Goal: Information Seeking & Learning: Find specific fact

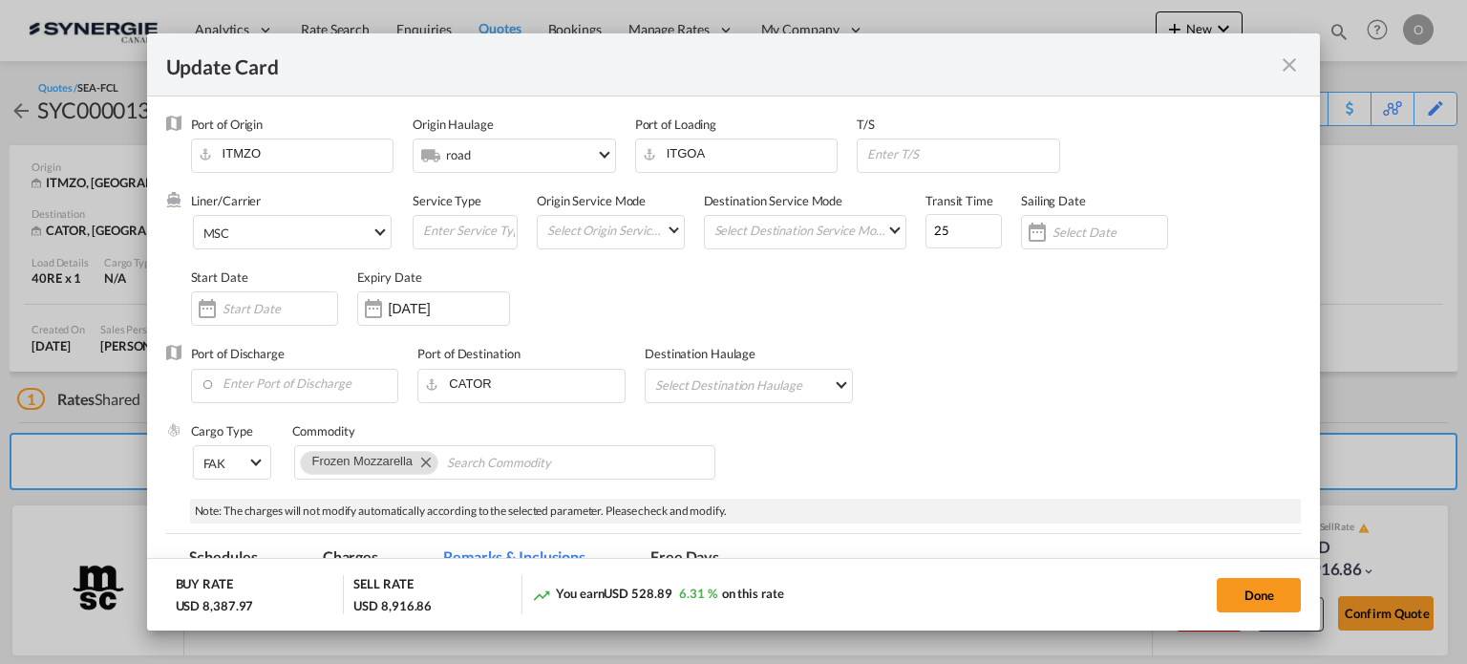
click at [1289, 64] on md-icon "icon-close fg-AAA8AD m-0 pointer" at bounding box center [1289, 64] width 23 height 23
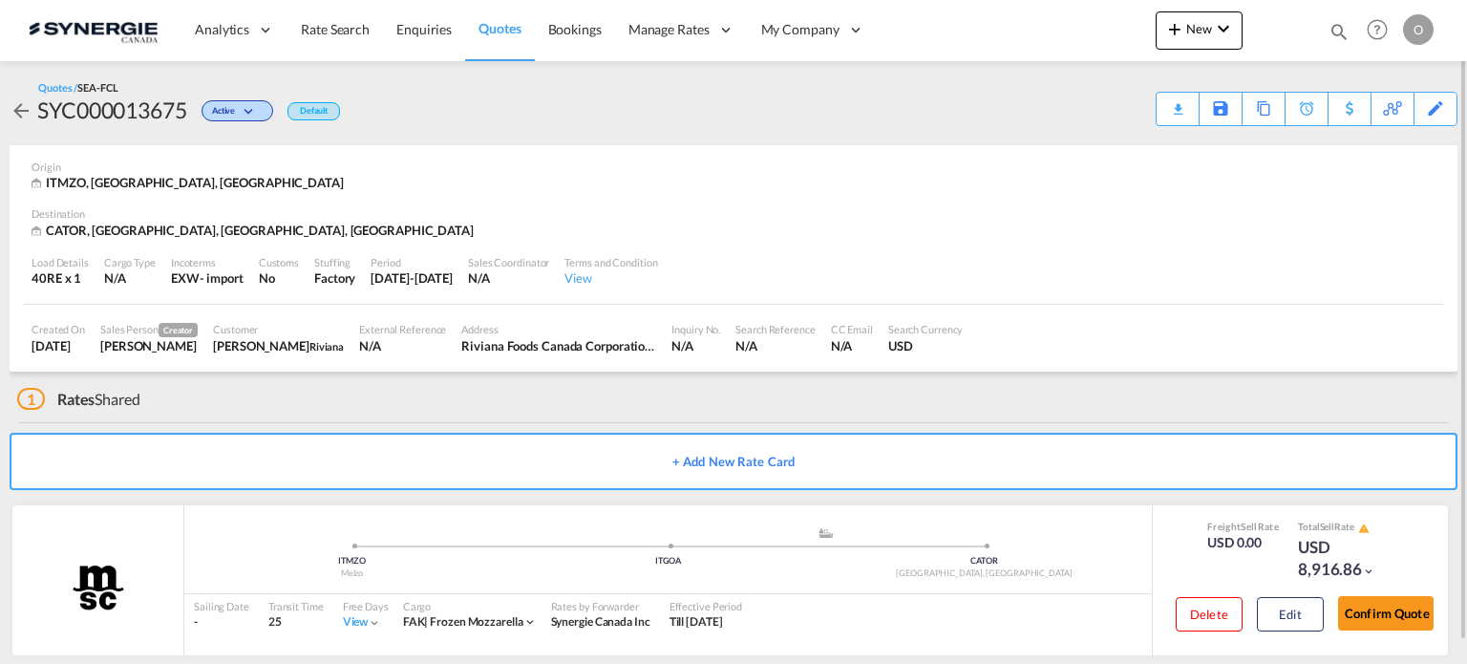
click at [1339, 22] on md-icon "icon-magnify" at bounding box center [1338, 31] width 21 height 21
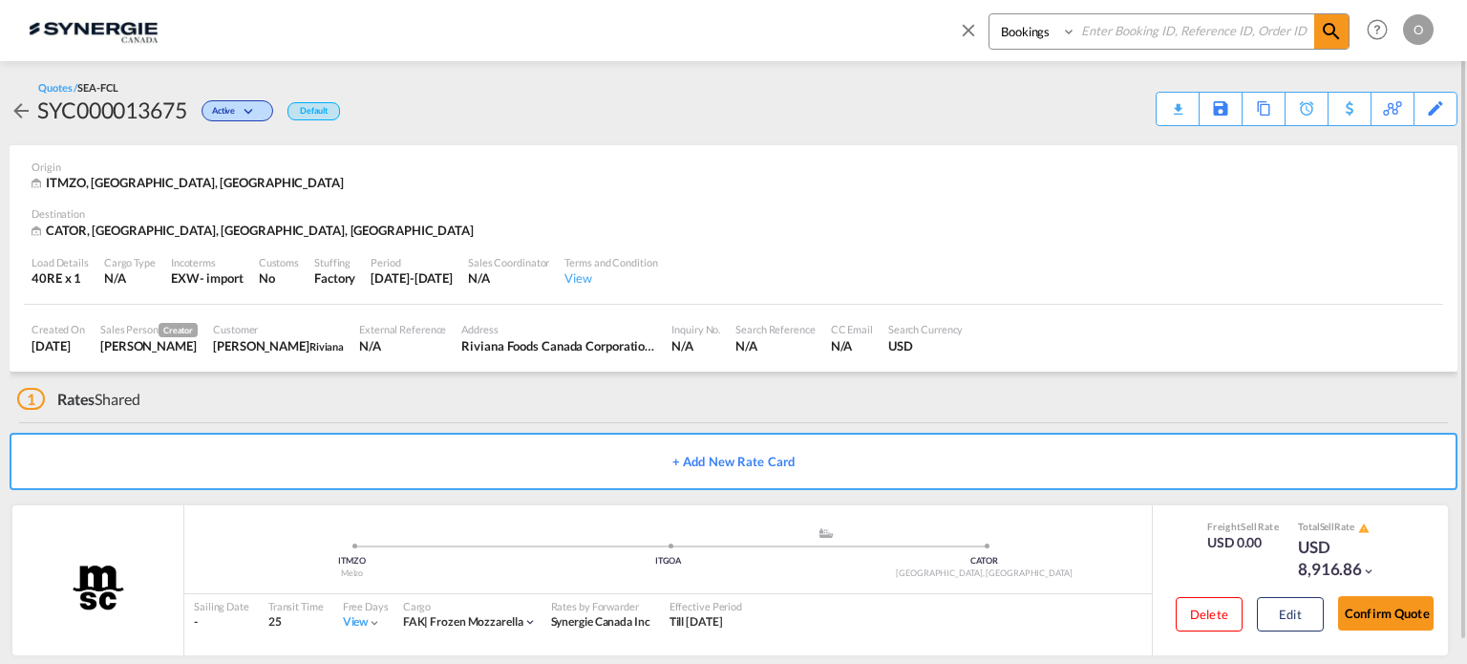
drag, startPoint x: 1049, startPoint y: 25, endPoint x: 1049, endPoint y: 37, distance: 12.4
click at [1049, 25] on select "Bookings Quotes Enquiries" at bounding box center [1034, 31] width 91 height 34
select select "Quotes"
click at [989, 14] on select "Bookings Quotes Enquiries" at bounding box center [1034, 31] width 91 height 34
click at [1114, 33] on input at bounding box center [1195, 30] width 238 height 33
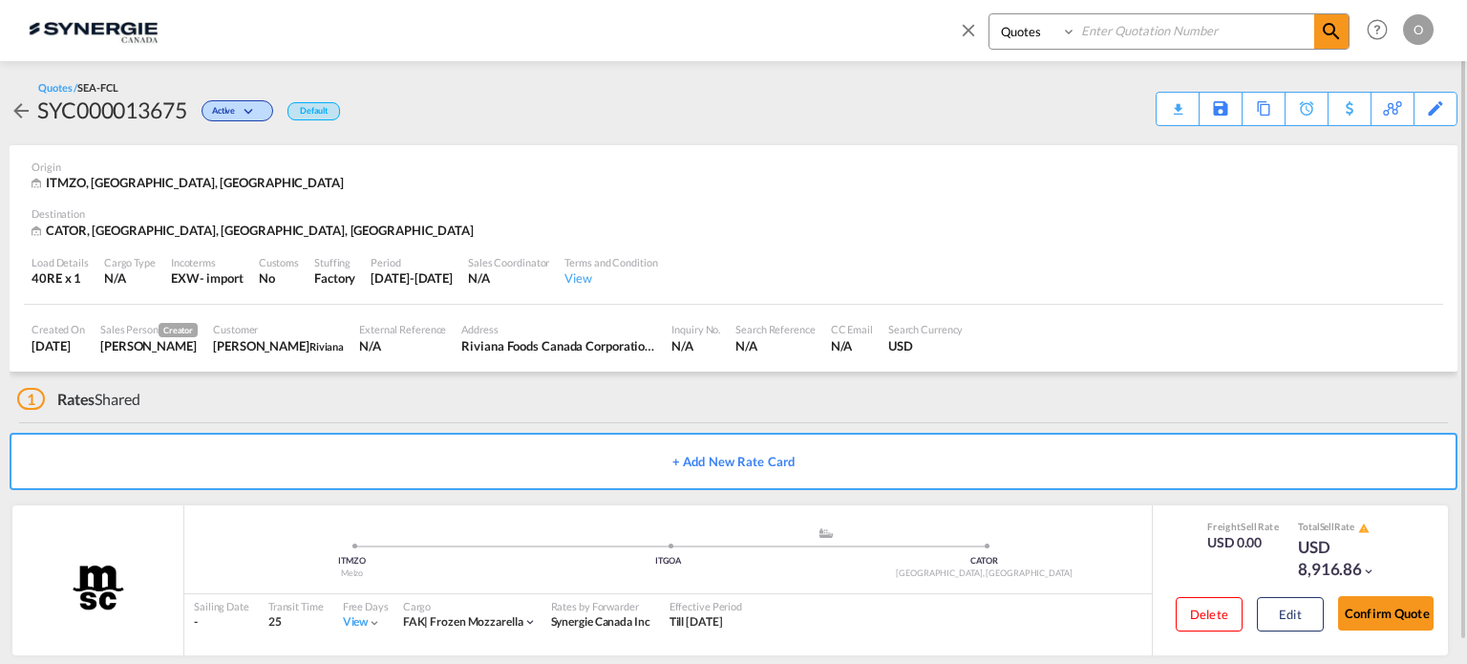
paste input "SYC000013515"
type input "SYC000013515"
click at [1342, 22] on span at bounding box center [1331, 31] width 34 height 34
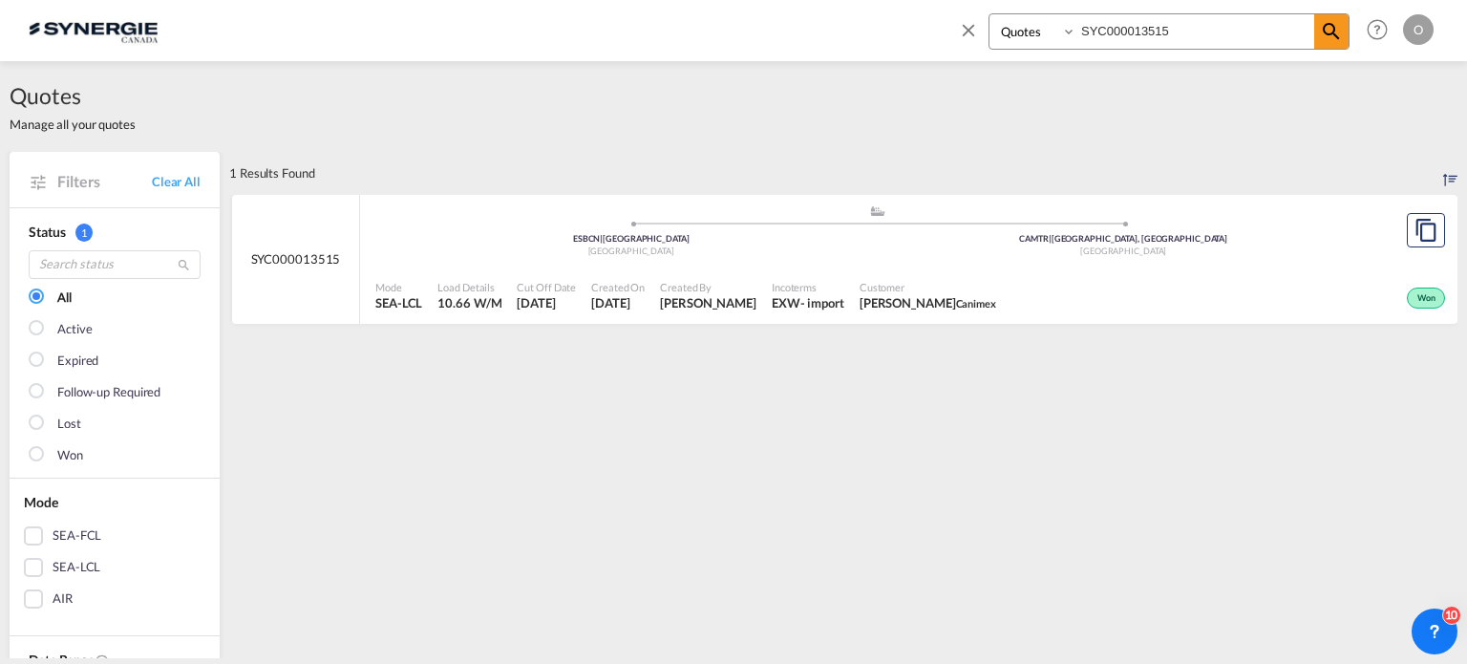
click at [1002, 263] on div ".a{fill:#aaa8ad;} .a{fill:#aaa8ad;} ESBCN | Barcelona Spain CAMTR | Montreal, Q…" at bounding box center [876, 235] width 1003 height 62
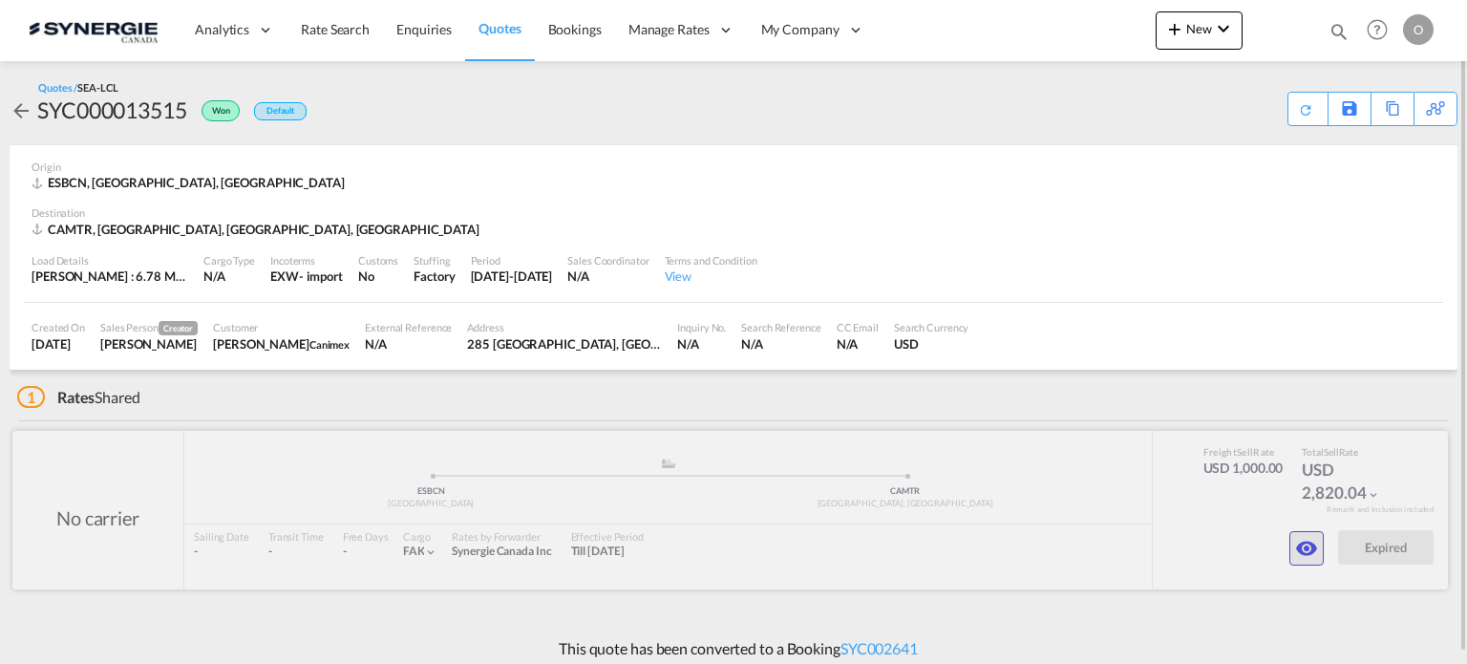
click at [1310, 541] on md-icon "icon-eye" at bounding box center [1306, 548] width 23 height 23
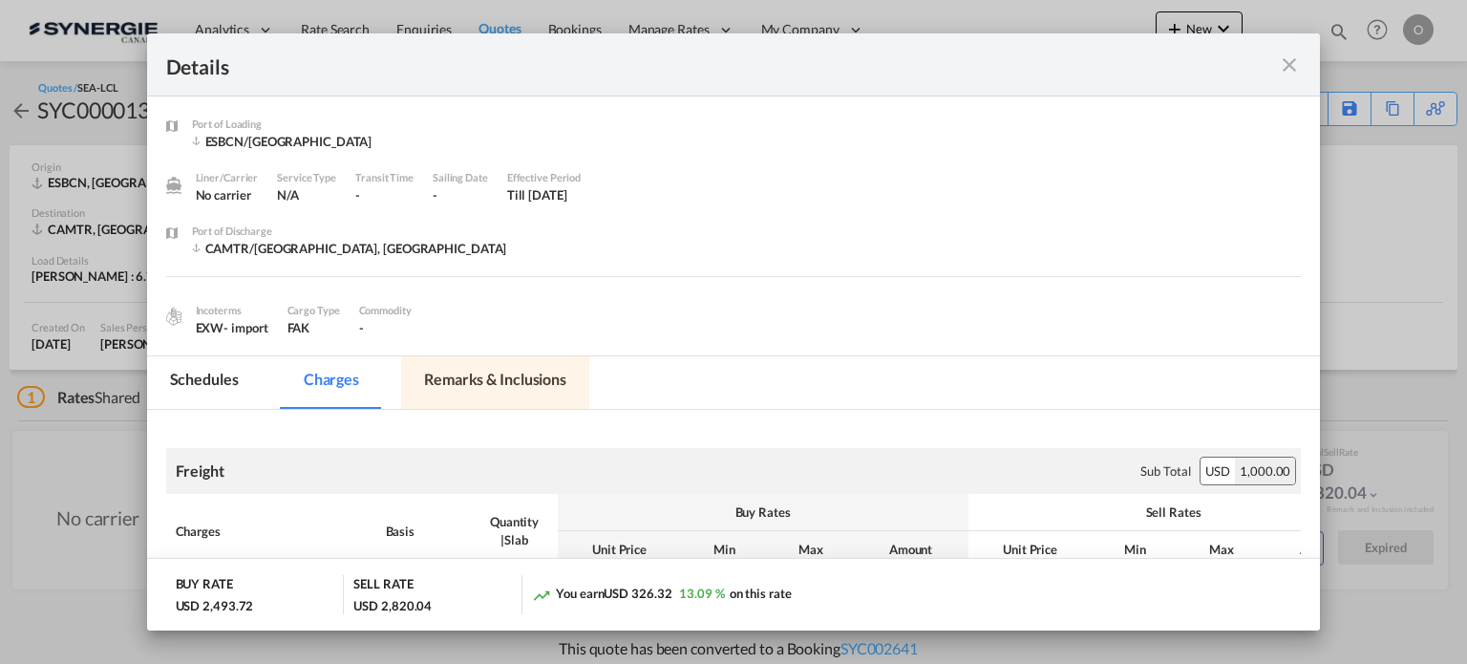
click at [484, 381] on md-tab-item "Remarks & Inclusions" at bounding box center [495, 382] width 188 height 53
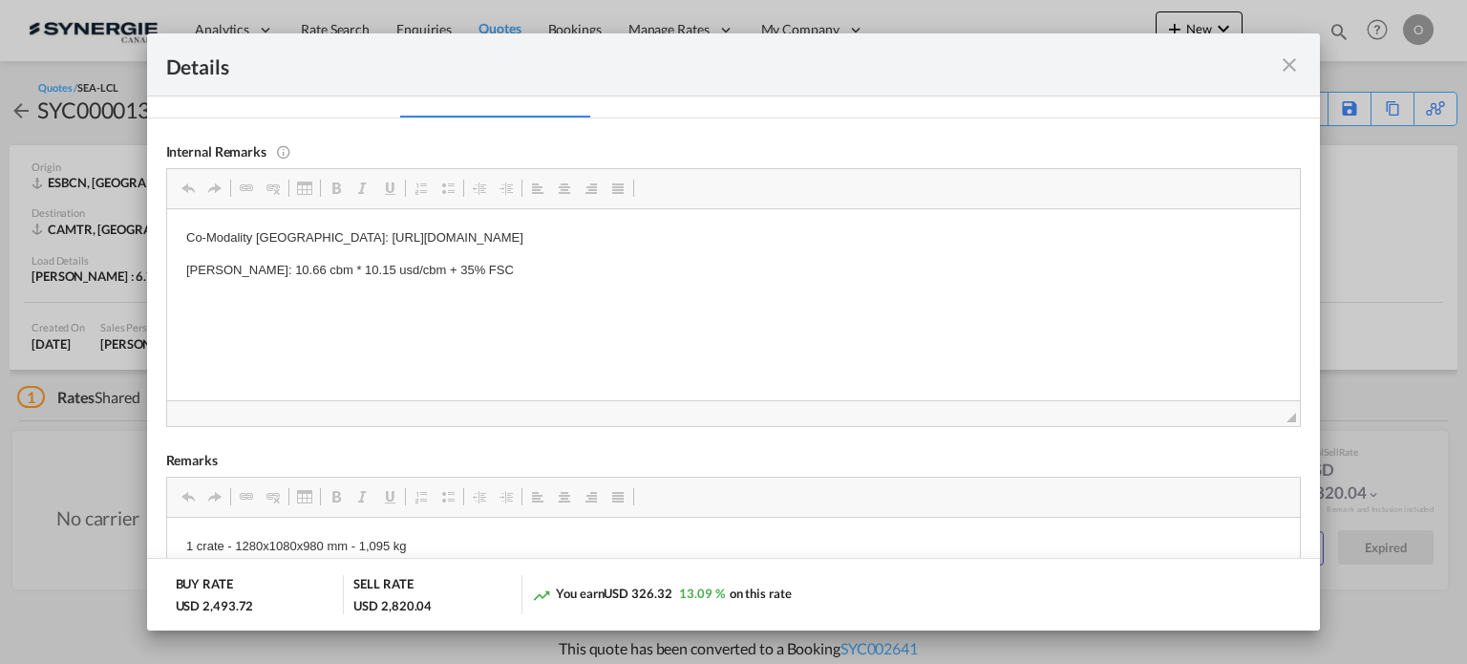
scroll to position [318, 0]
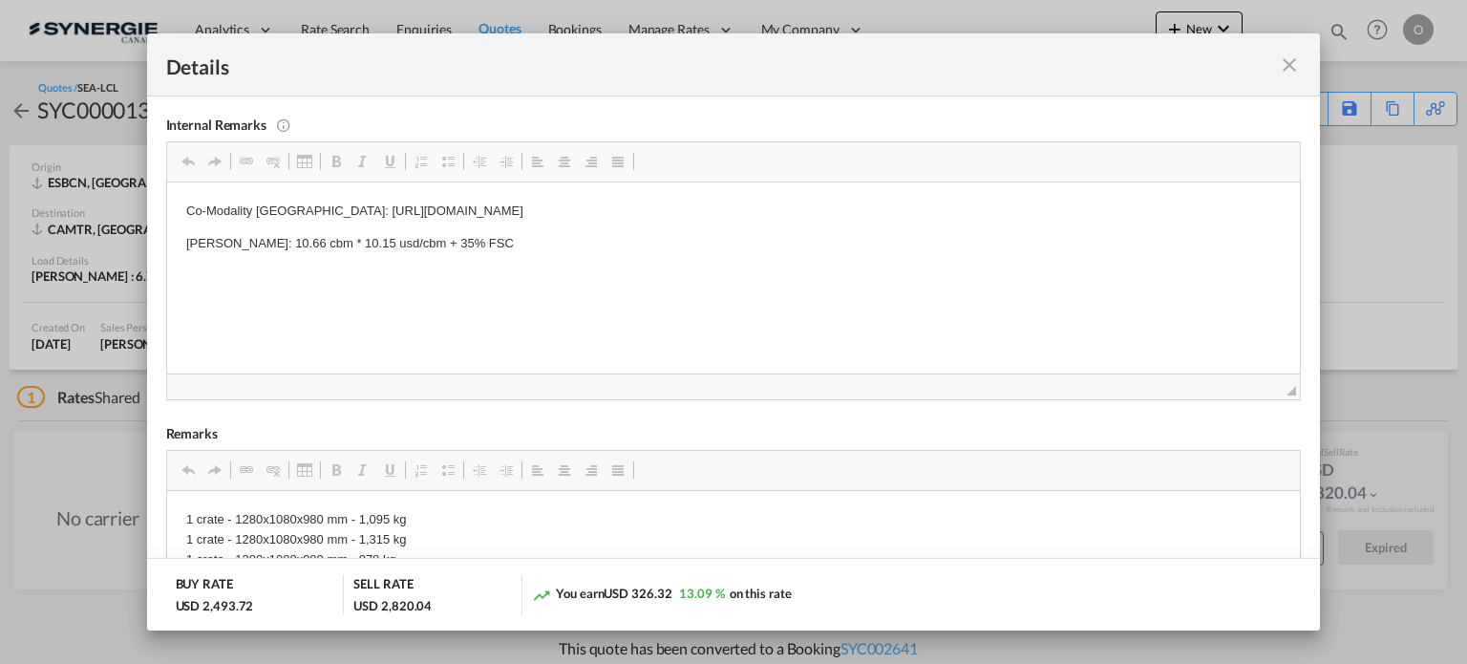
click at [1297, 58] on md-icon "icon-close fg-AAA8AD m-0 cursor" at bounding box center [1289, 64] width 23 height 23
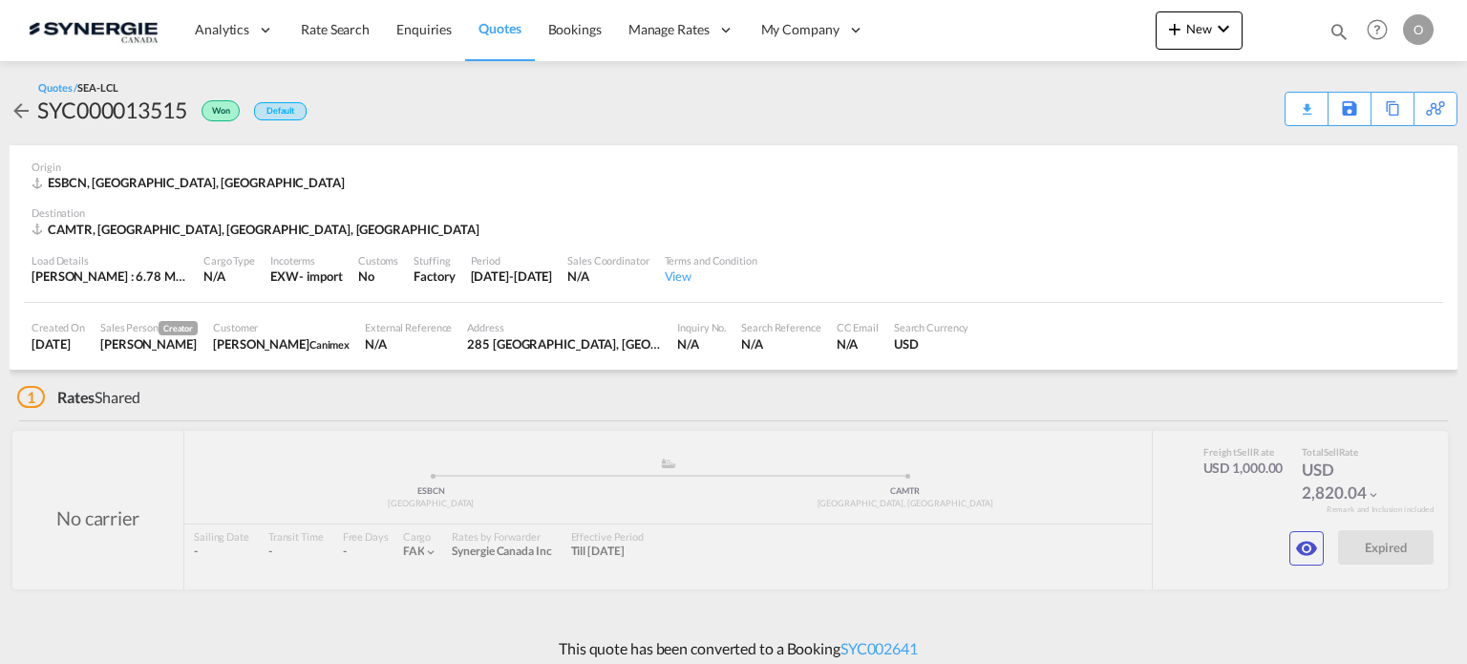
scroll to position [85, 0]
click at [1343, 21] on md-icon "icon-magnify" at bounding box center [1338, 31] width 21 height 21
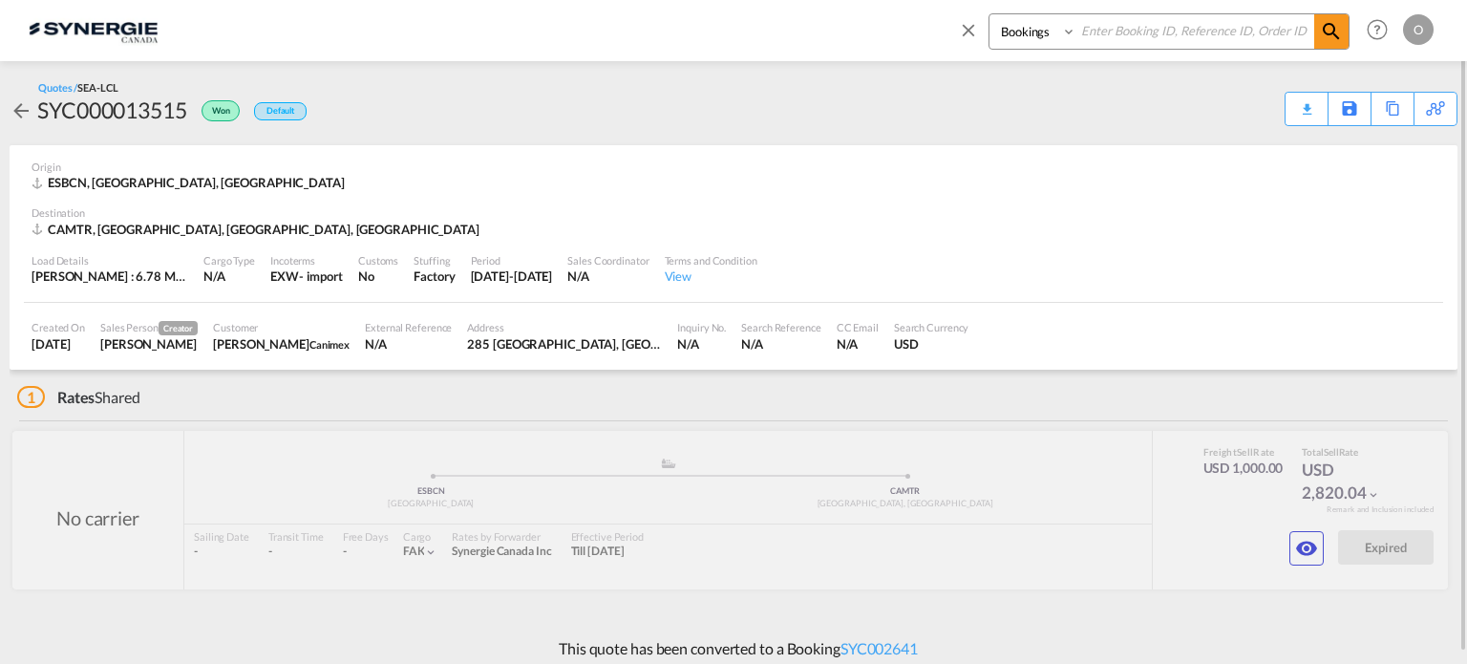
click at [1037, 41] on select "Bookings Quotes Enquiries" at bounding box center [1034, 31] width 91 height 34
select select "Quotes"
click at [989, 14] on select "Bookings Quotes Enquiries" at bounding box center [1034, 31] width 91 height 34
paste input "SYC000013591"
click at [1327, 35] on md-icon "icon-magnify" at bounding box center [1331, 31] width 23 height 23
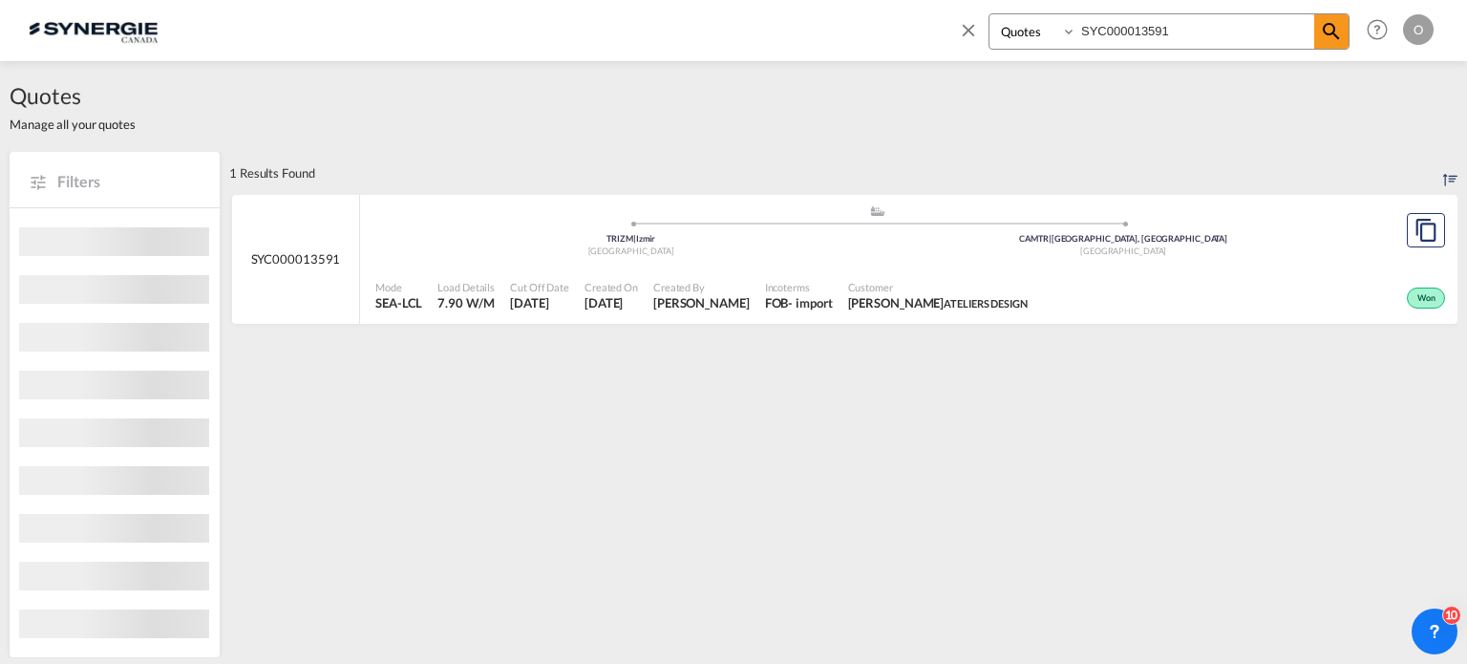
click at [854, 283] on div "Customer Mark Azoulay ATELIERS DESIGN" at bounding box center [937, 296] width 195 height 48
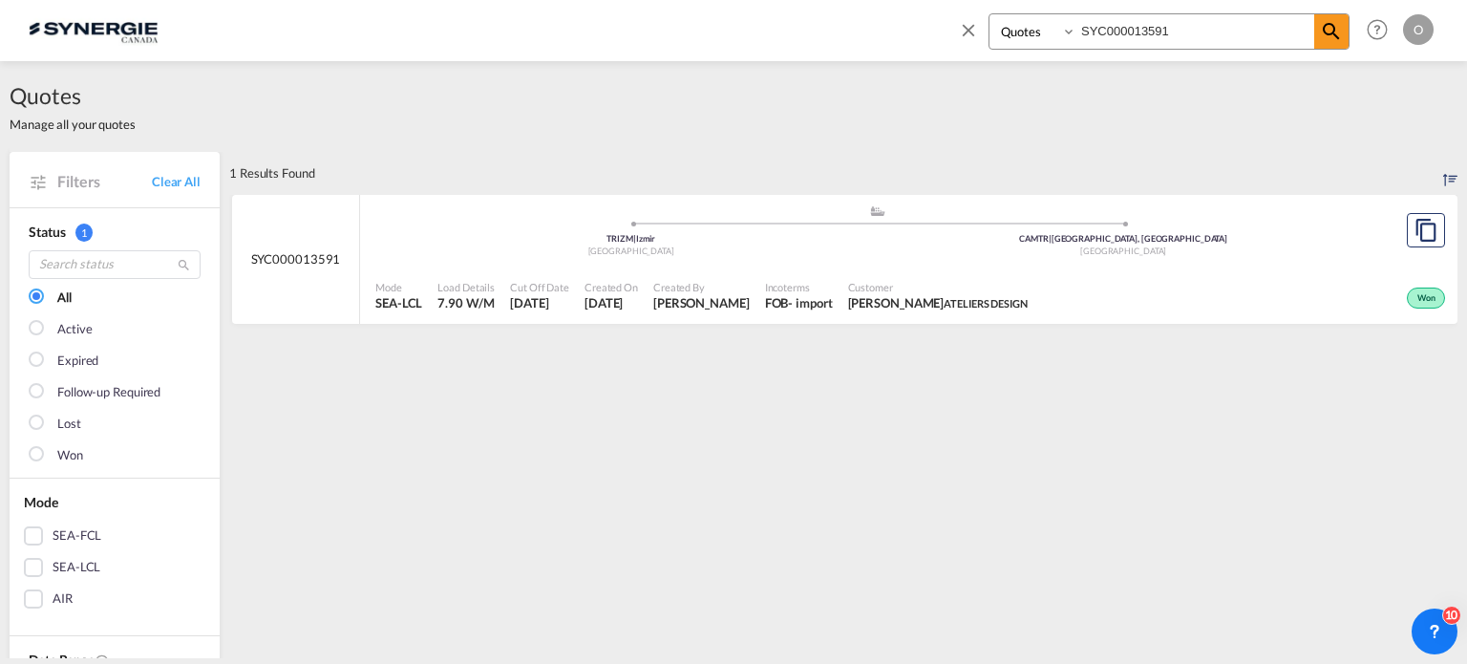
click at [1257, 38] on input "SYC000013591" at bounding box center [1195, 30] width 238 height 33
paste input "675"
type input "SYC000013675"
click at [1341, 34] on md-icon "icon-magnify" at bounding box center [1331, 31] width 23 height 23
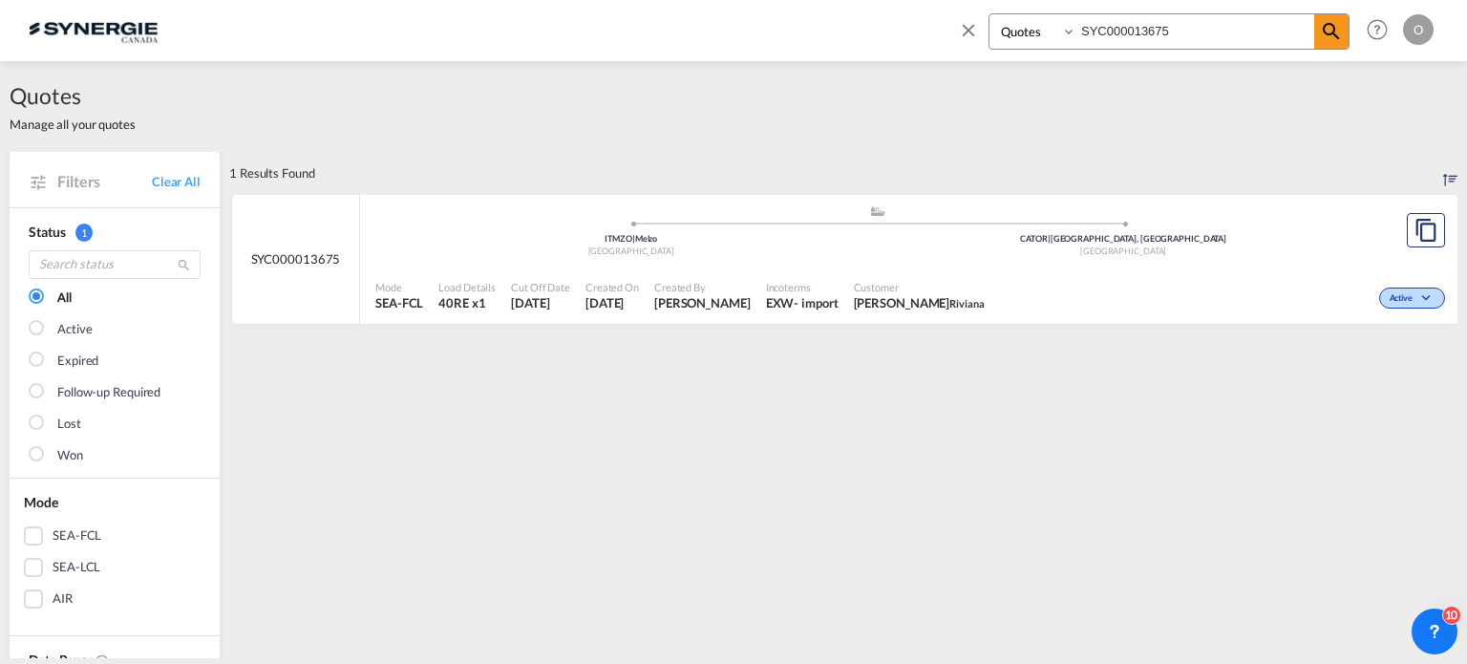
click at [854, 294] on span "Mohammed Zrafi Riviana" at bounding box center [919, 302] width 131 height 17
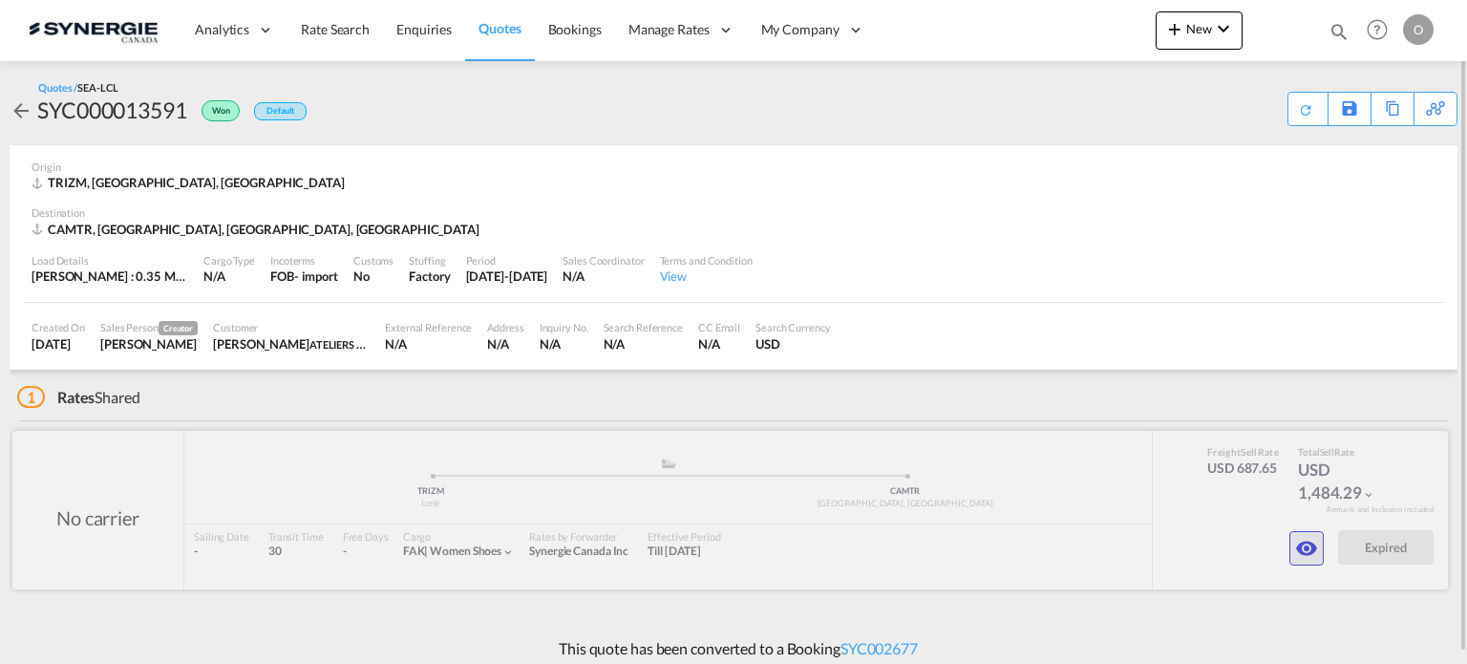
click at [1310, 541] on md-icon "icon-eye" at bounding box center [1306, 548] width 23 height 23
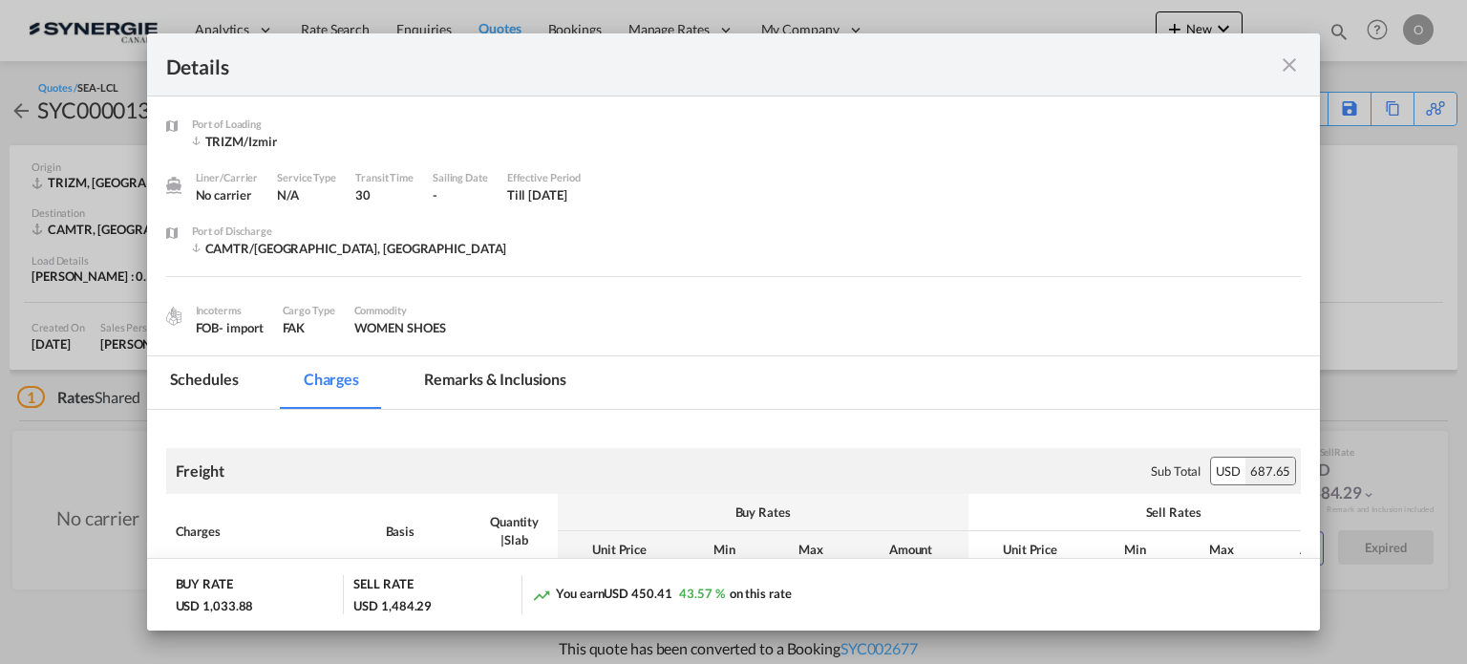
click at [536, 373] on md-tab-item "Remarks & Inclusions" at bounding box center [495, 382] width 188 height 53
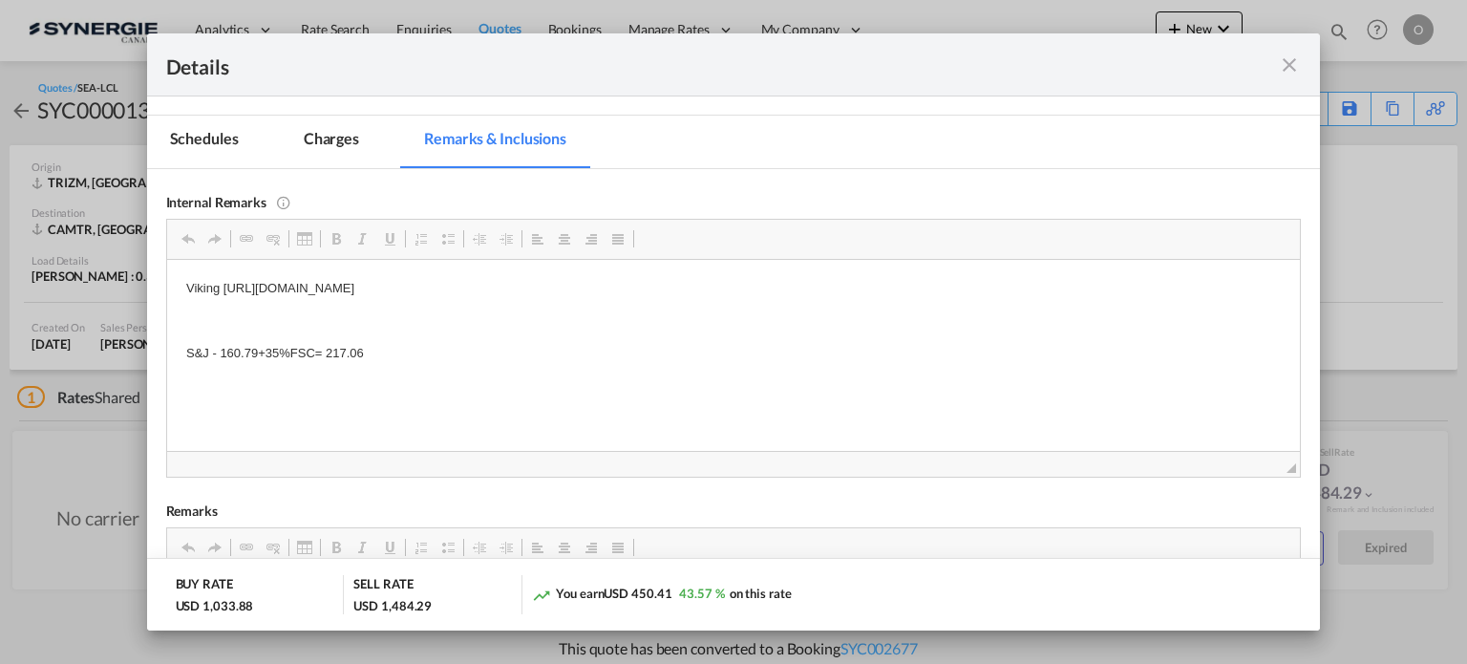
scroll to position [218, 0]
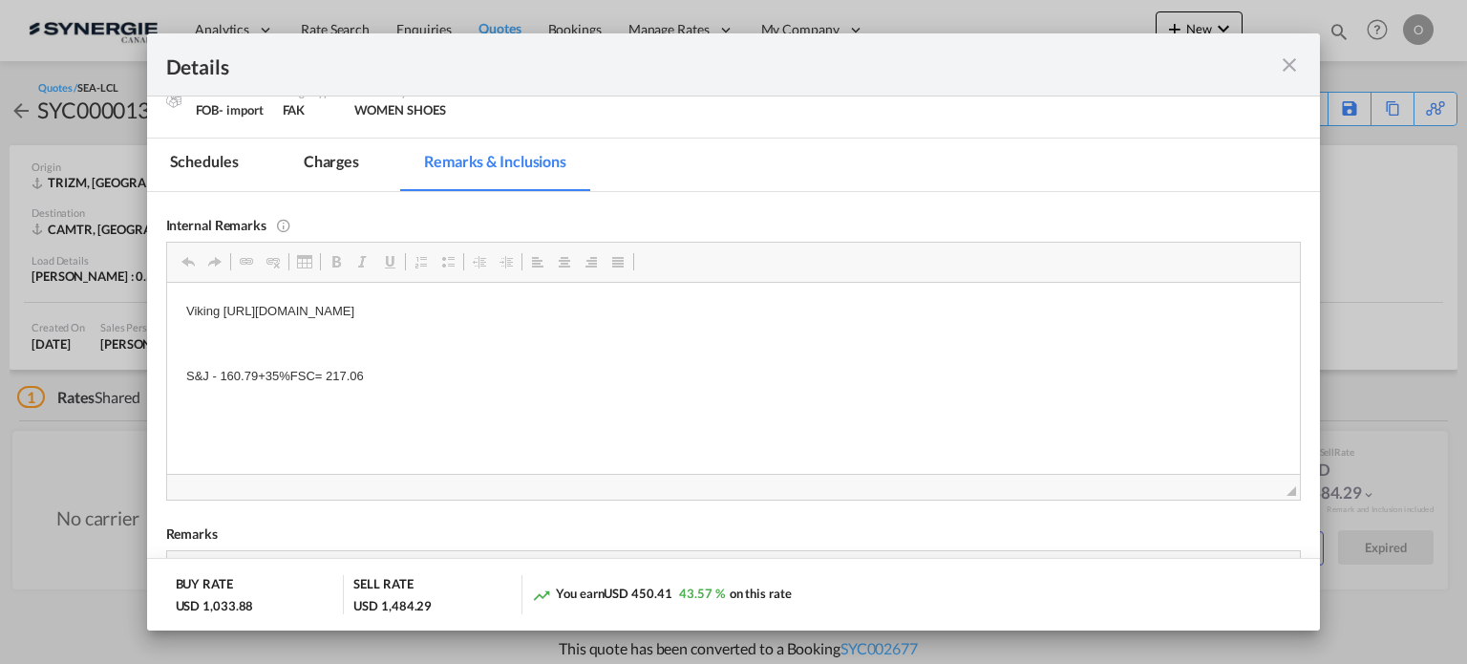
click at [1289, 64] on md-icon "icon-close fg-AAA8AD m-0 cursor" at bounding box center [1289, 64] width 23 height 23
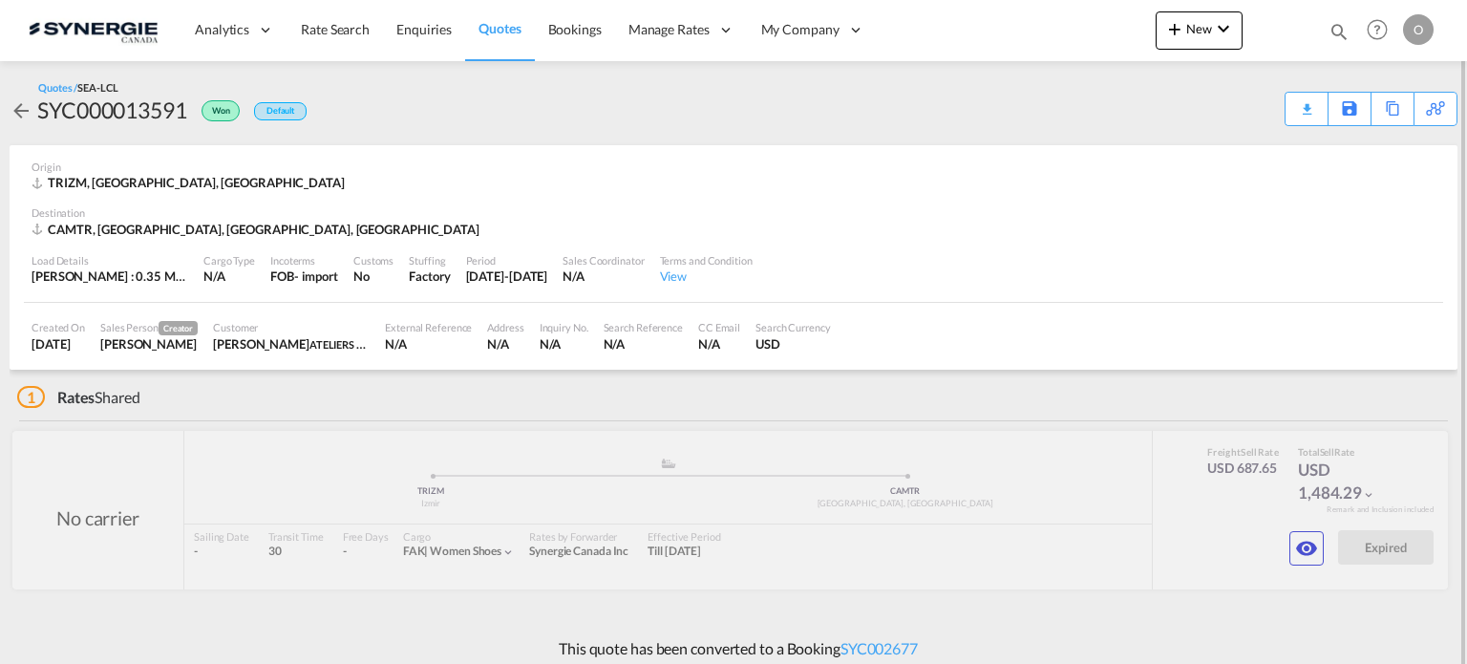
scroll to position [11, 0]
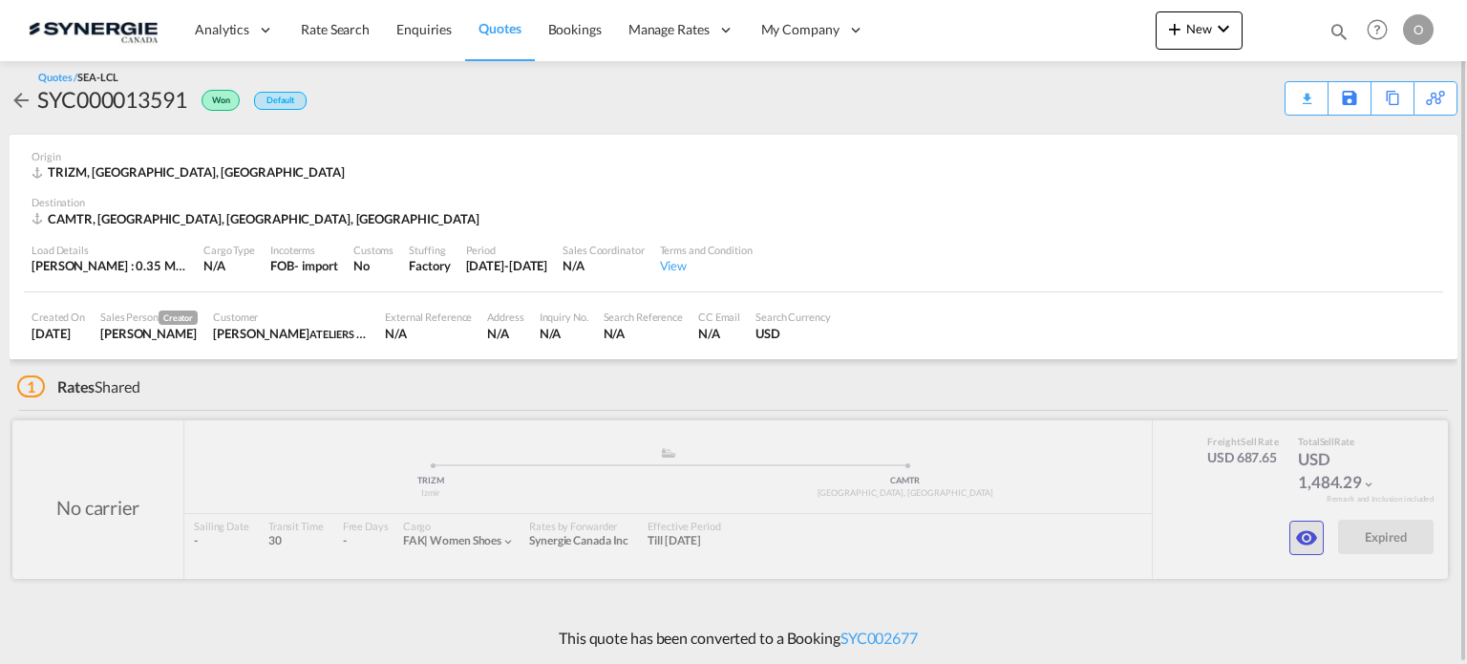
click at [1299, 551] on button "button" at bounding box center [1306, 537] width 34 height 34
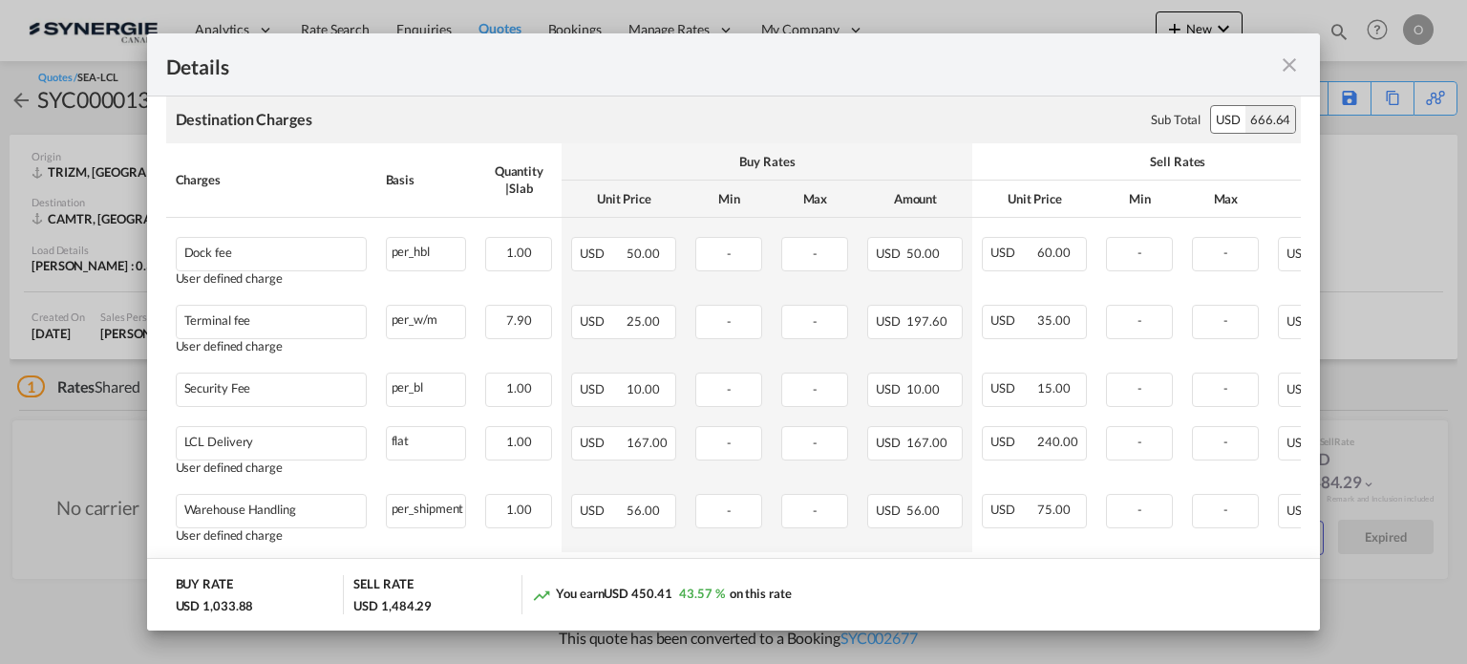
scroll to position [347, 0]
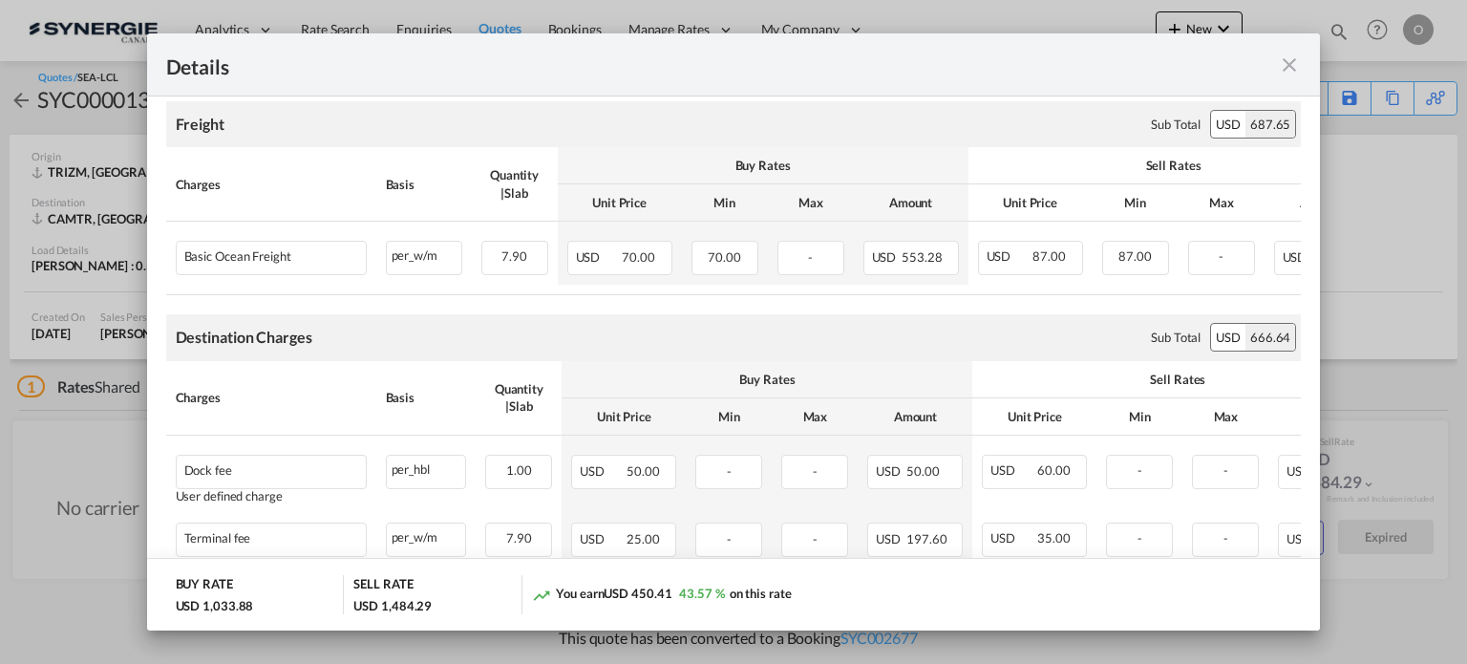
drag, startPoint x: 1290, startPoint y: 63, endPoint x: 1059, endPoint y: 73, distance: 231.3
click at [1289, 64] on md-icon "icon-close fg-AAA8AD m-0 cursor" at bounding box center [1289, 64] width 23 height 23
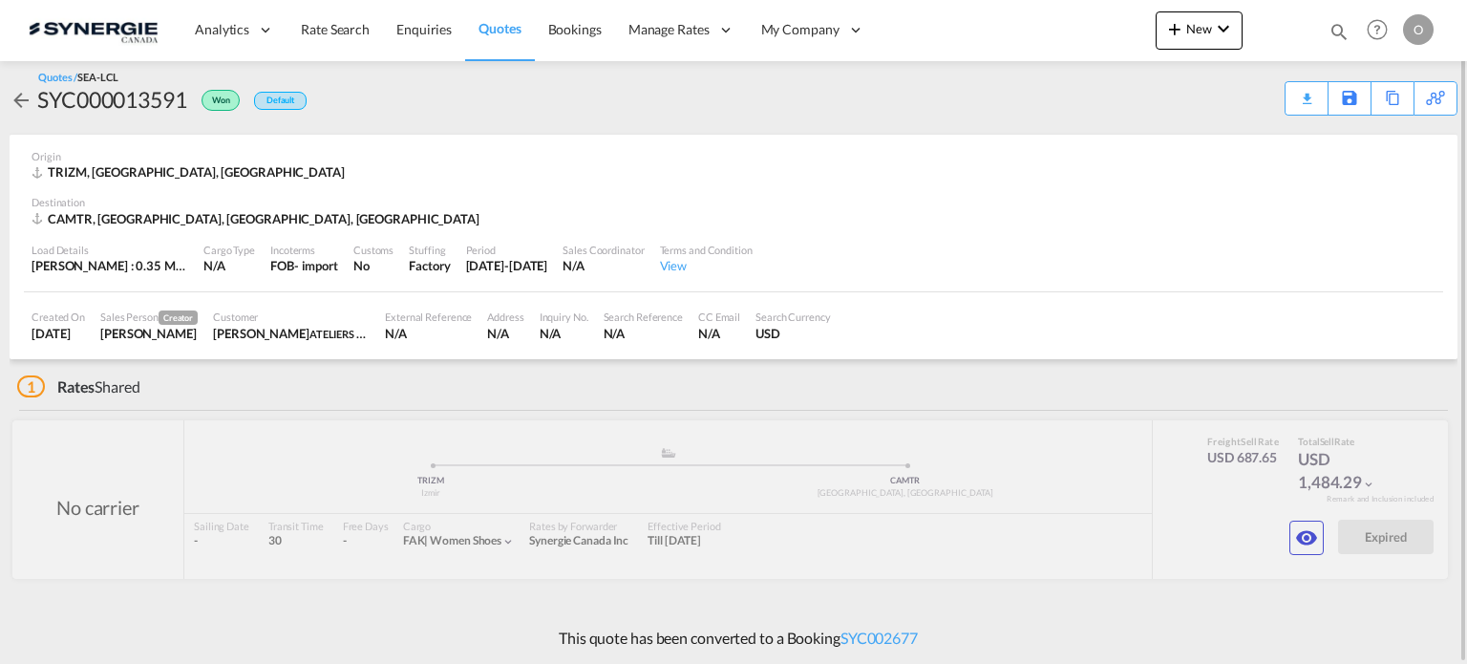
click at [1341, 24] on md-icon "icon-magnify" at bounding box center [1338, 31] width 21 height 21
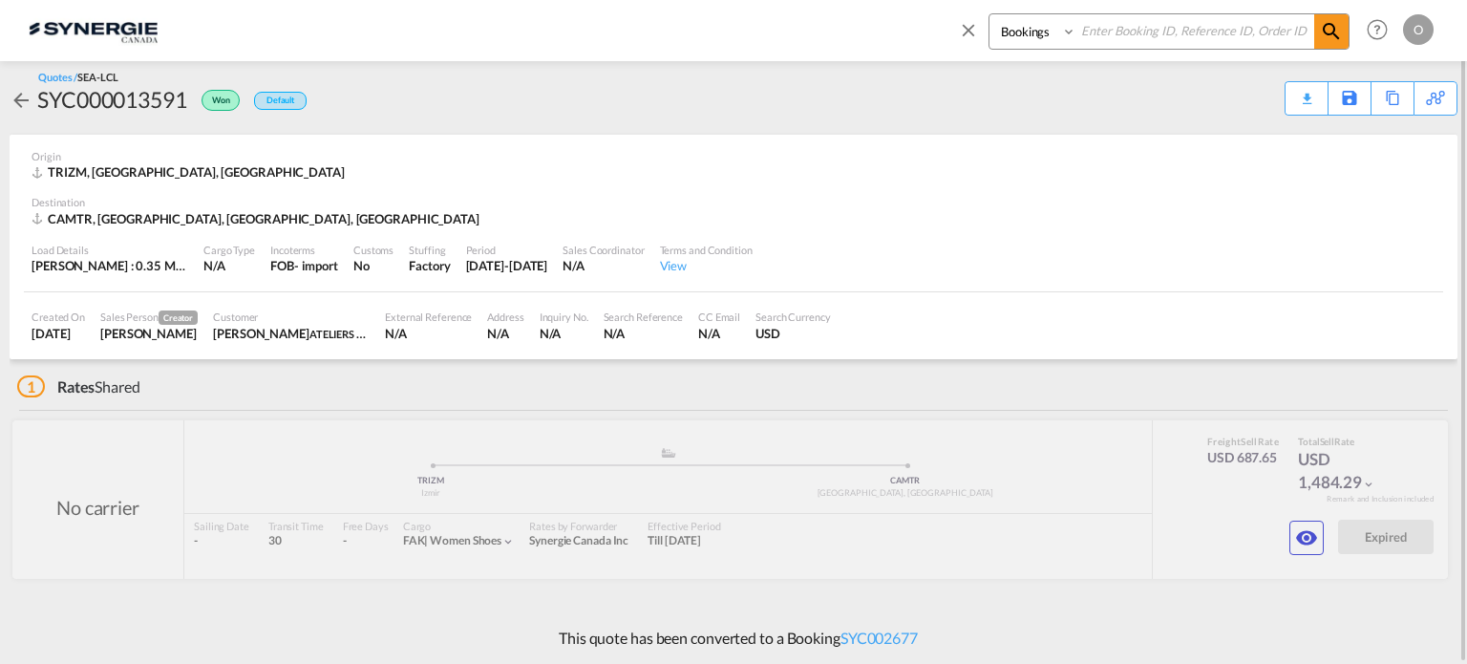
click at [1042, 32] on select "Bookings Quotes Enquiries" at bounding box center [1034, 31] width 91 height 34
select select "Quotes"
click at [989, 14] on select "Bookings Quotes Enquiries" at bounding box center [1034, 31] width 91 height 34
click at [1113, 39] on input at bounding box center [1195, 30] width 238 height 33
paste input "SYC000013031"
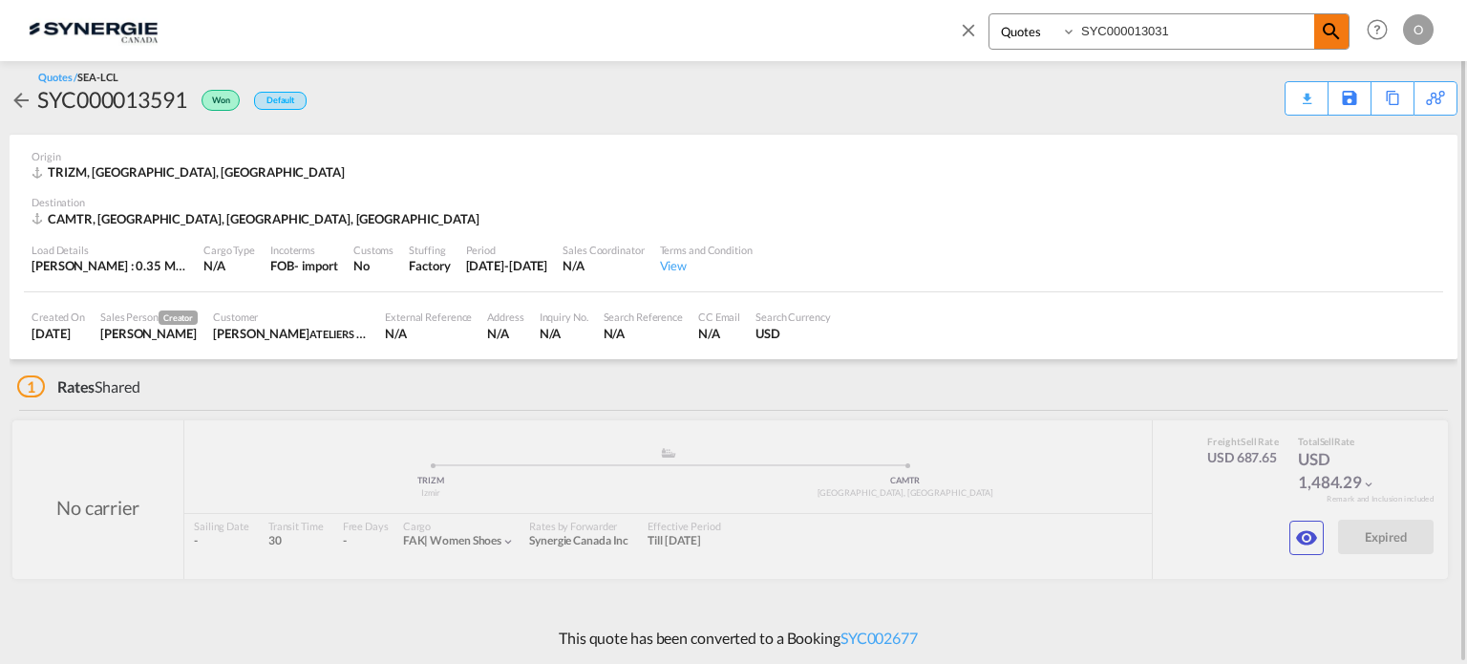
type input "SYC000013031"
click at [1336, 26] on md-icon "icon-magnify" at bounding box center [1331, 31] width 23 height 23
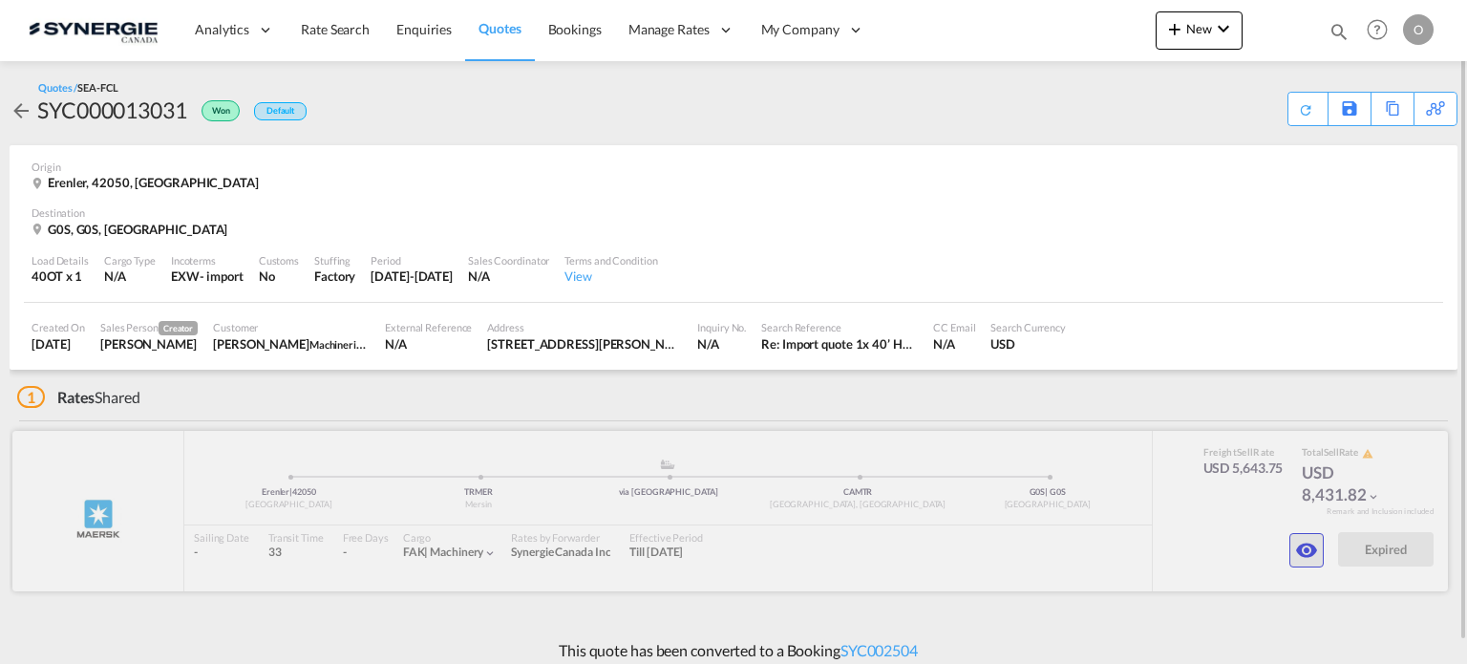
click at [1299, 545] on md-icon "icon-eye" at bounding box center [1306, 550] width 23 height 23
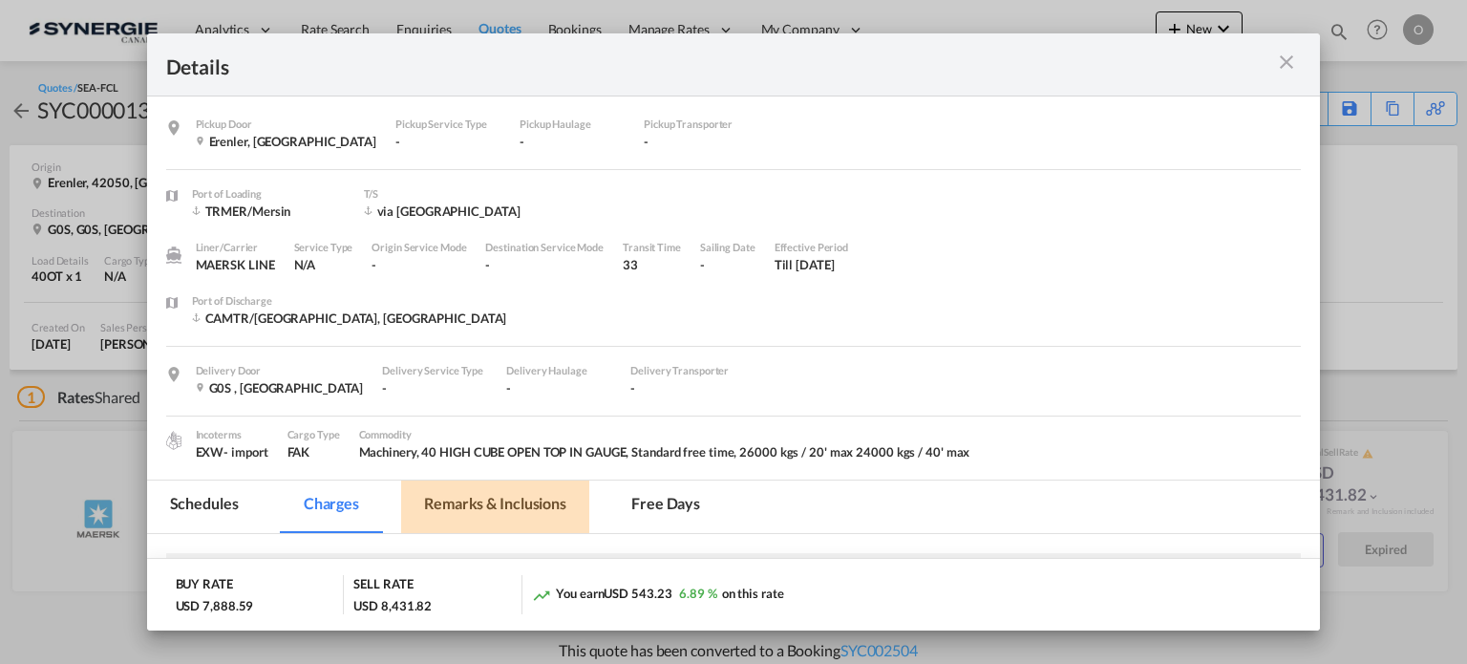
click at [535, 494] on md-tab-item "Remarks & Inclusions" at bounding box center [495, 506] width 188 height 53
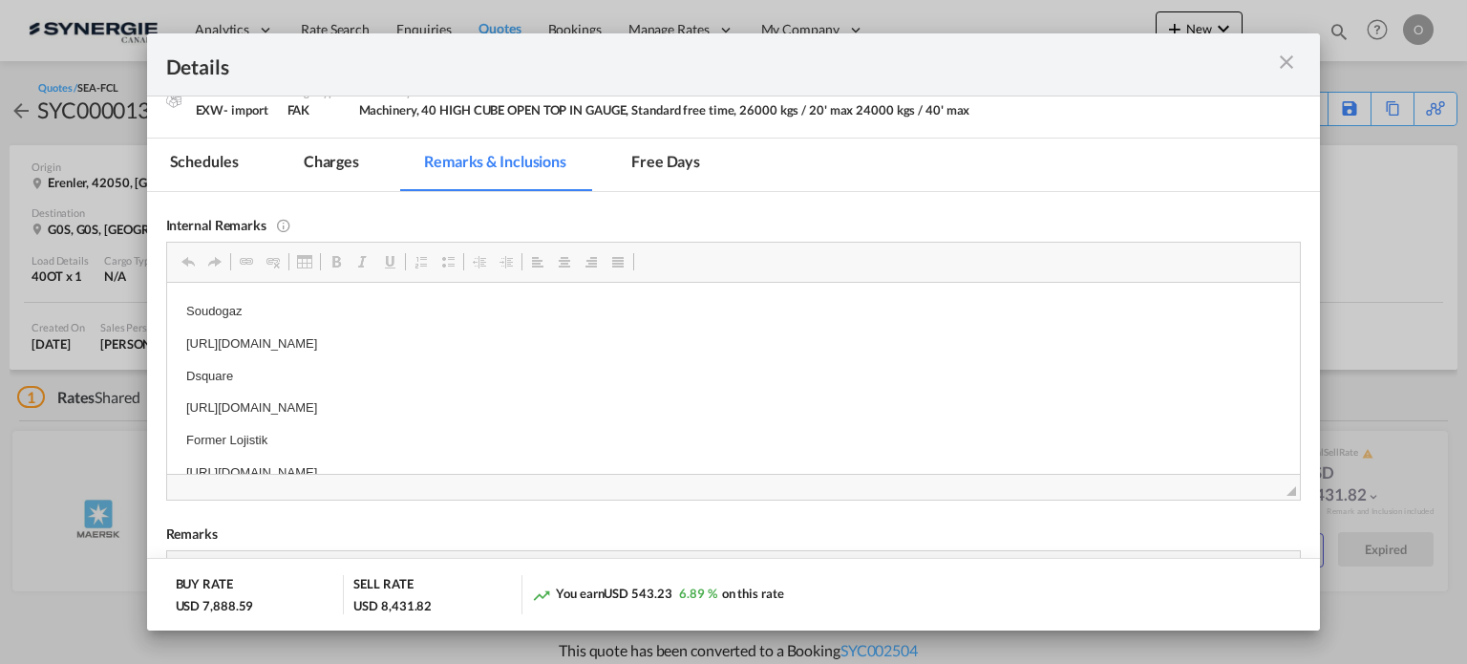
scroll to position [9, 0]
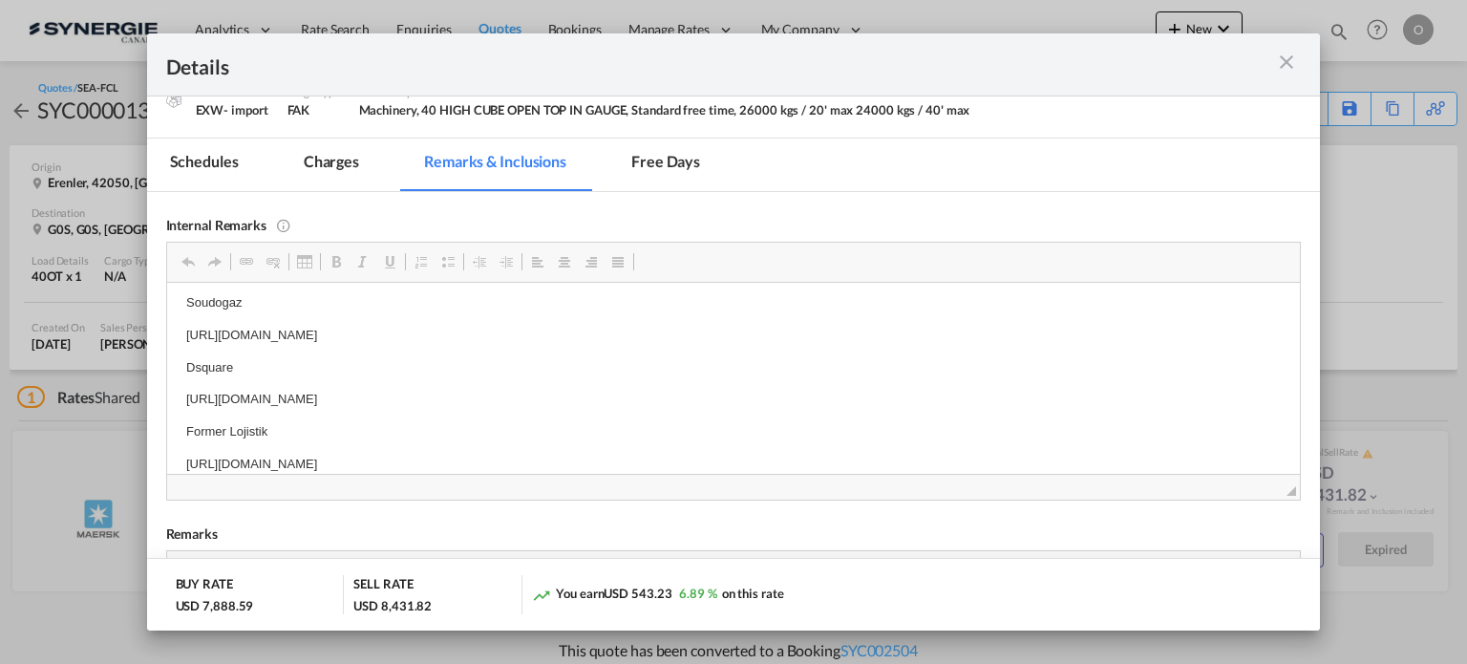
drag, startPoint x: 185, startPoint y: 401, endPoint x: 654, endPoint y: 390, distance: 468.9
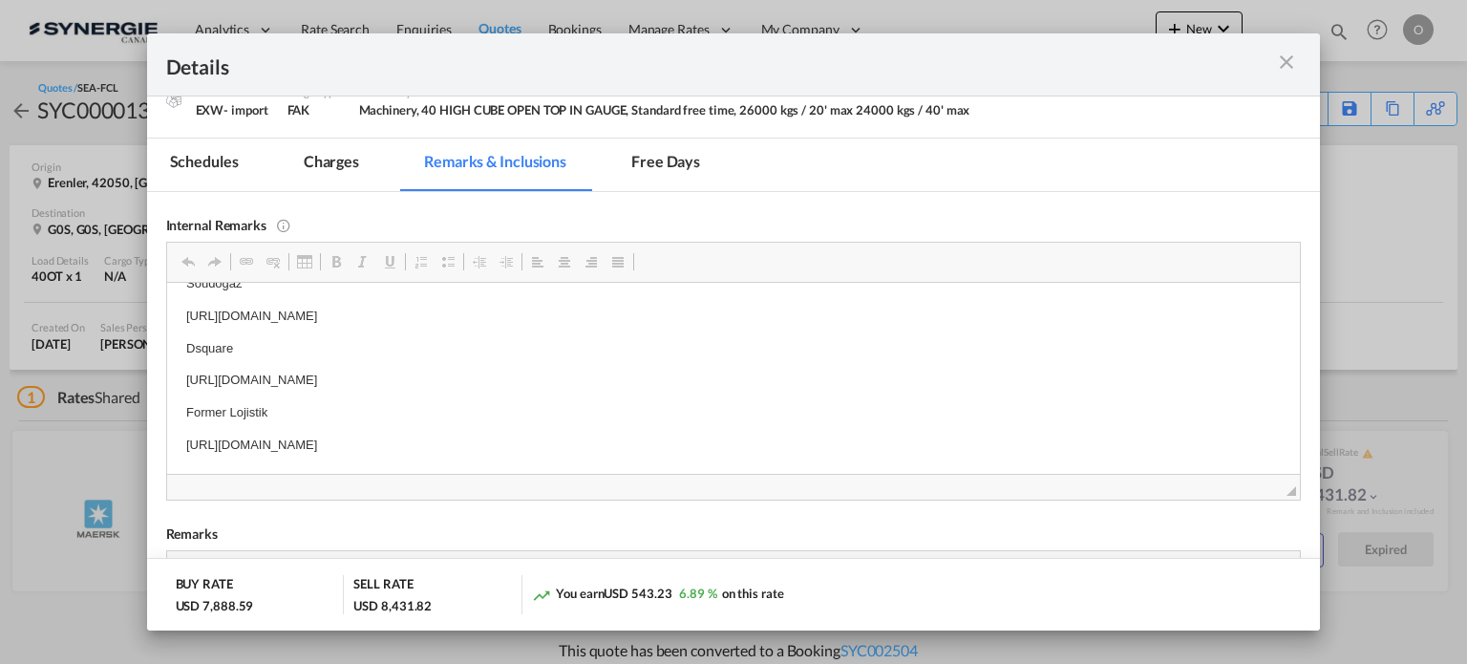
drag, startPoint x: 678, startPoint y: 379, endPoint x: 182, endPoint y: 377, distance: 495.5
click at [182, 377] on html "Soudogaz https://app.frontapp.com/open/msg_1g2pmlvz?key=gQqU1NA4z6Ws61oFDDkWmJ3…" at bounding box center [732, 364] width 1133 height 220
click at [236, 391] on span "Copy" at bounding box center [239, 390] width 59 height 28
copy p "https://app.frontapp.com/open/msg_1g673rbj?key=2ZFkP4jDMc9JRHGs9__iSf8IV64Lzjkj"
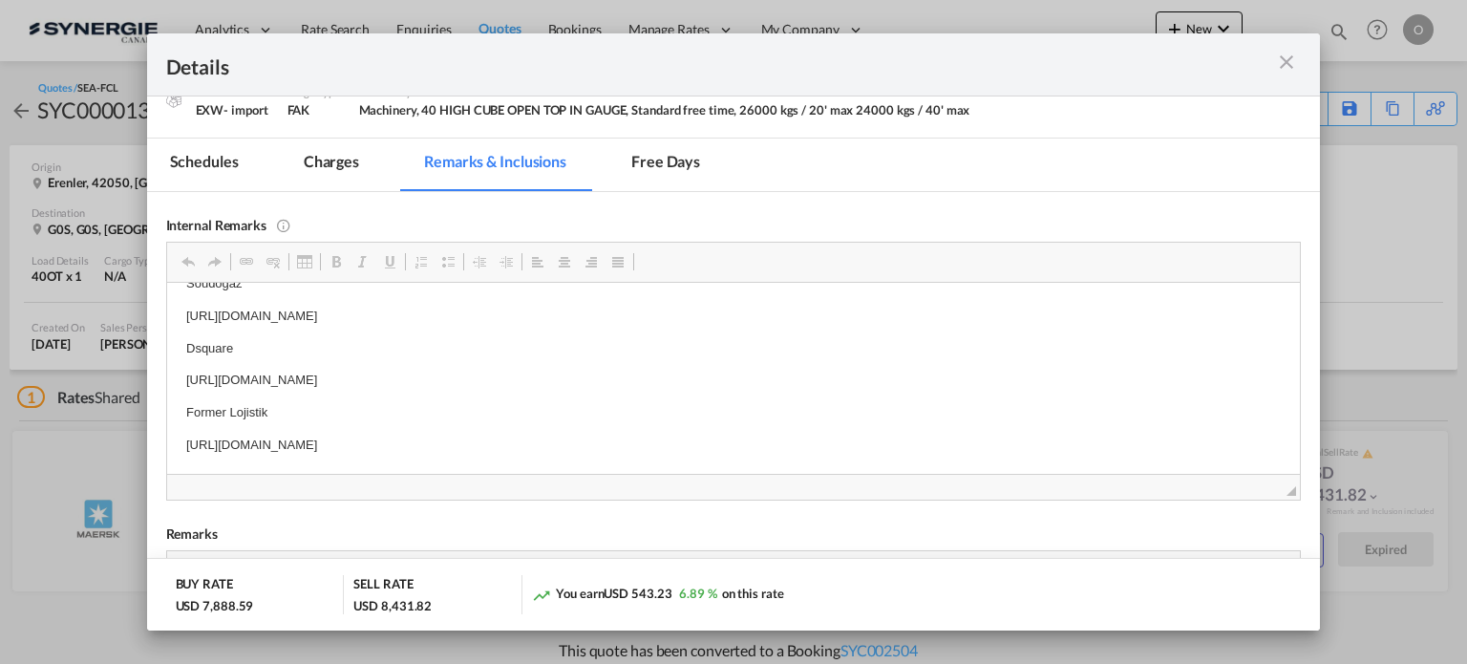
scroll to position [19, 0]
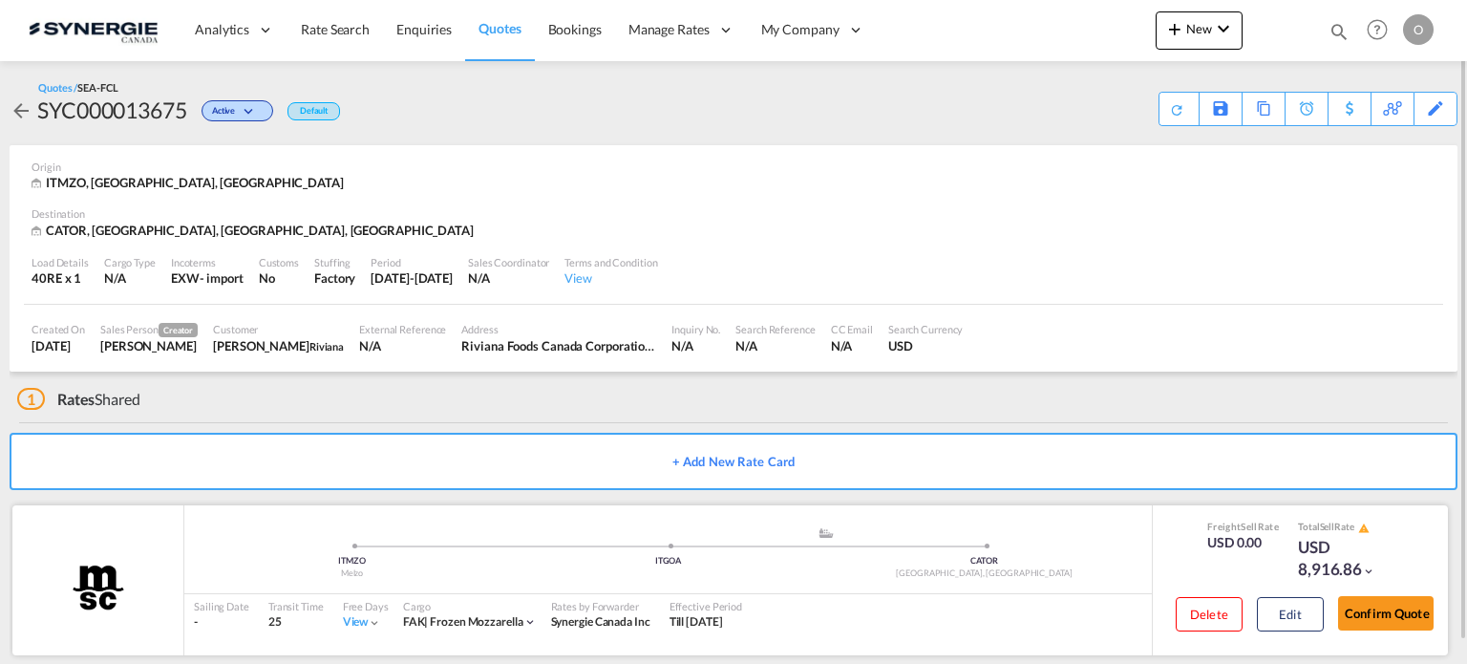
click at [1214, 541] on div "USD 0.00" at bounding box center [1243, 542] width 72 height 19
click at [1288, 604] on button "Edit" at bounding box center [1290, 614] width 67 height 34
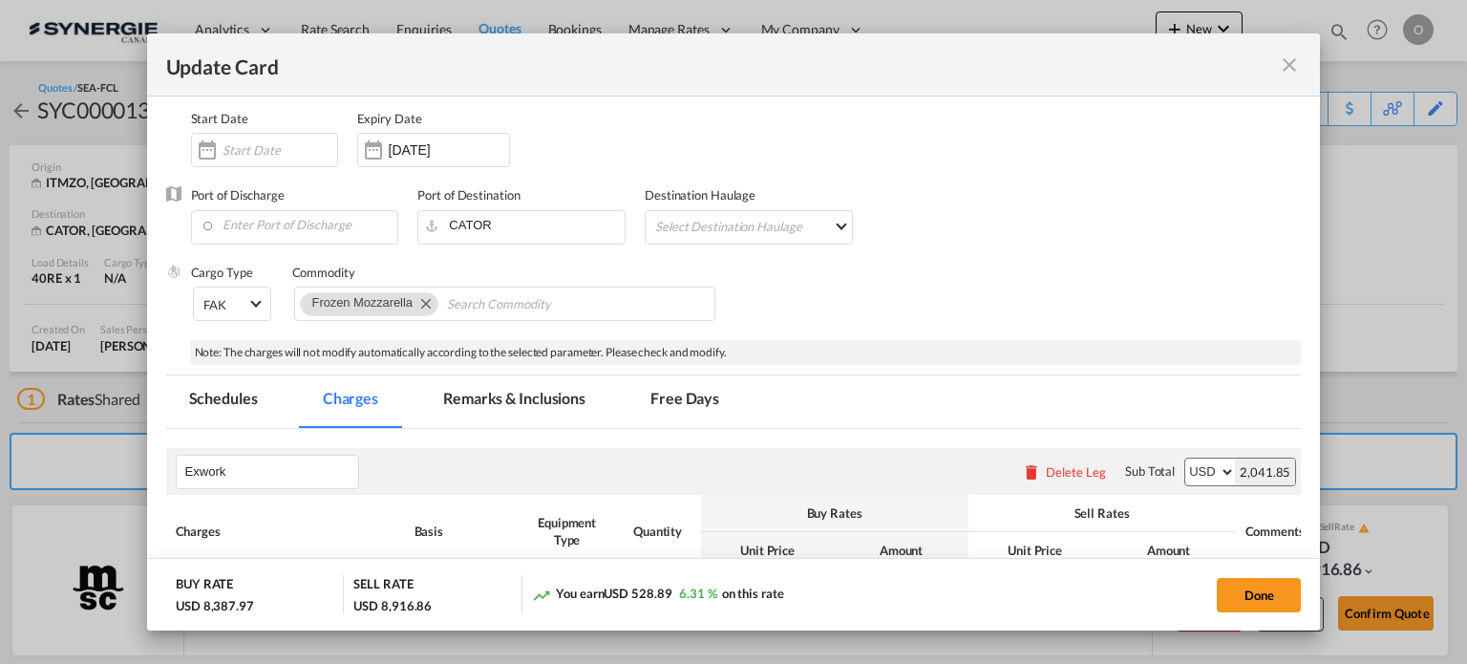
scroll to position [158, 0]
click at [514, 401] on md-tab-item "Remarks & Inclusions" at bounding box center [514, 401] width 188 height 53
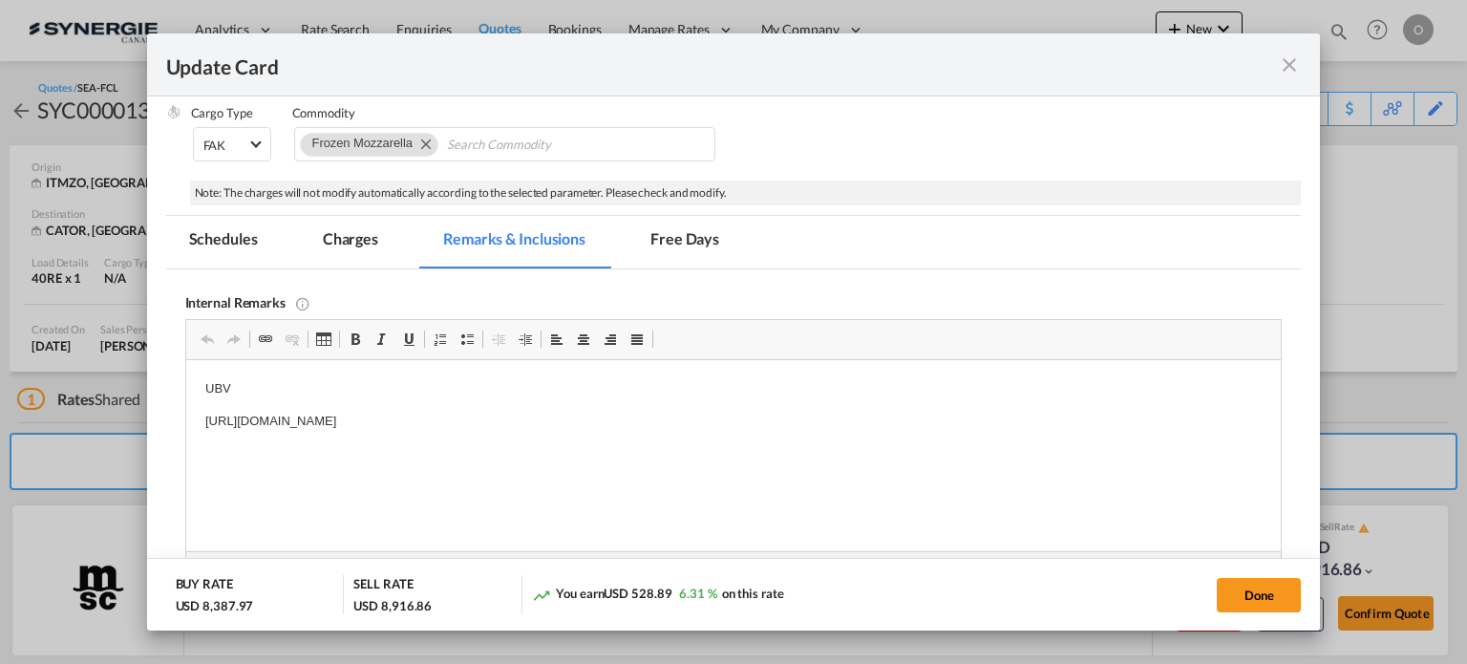
scroll to position [0, 0]
drag, startPoint x: 204, startPoint y: 420, endPoint x: 689, endPoint y: 431, distance: 485.1
drag, startPoint x: 700, startPoint y: 423, endPoint x: 651, endPoint y: 422, distance: 48.7
click at [579, 426] on p "[URL][DOMAIN_NAME]" at bounding box center [732, 422] width 1057 height 20
drag, startPoint x: 728, startPoint y: 423, endPoint x: 201, endPoint y: 418, distance: 526.1
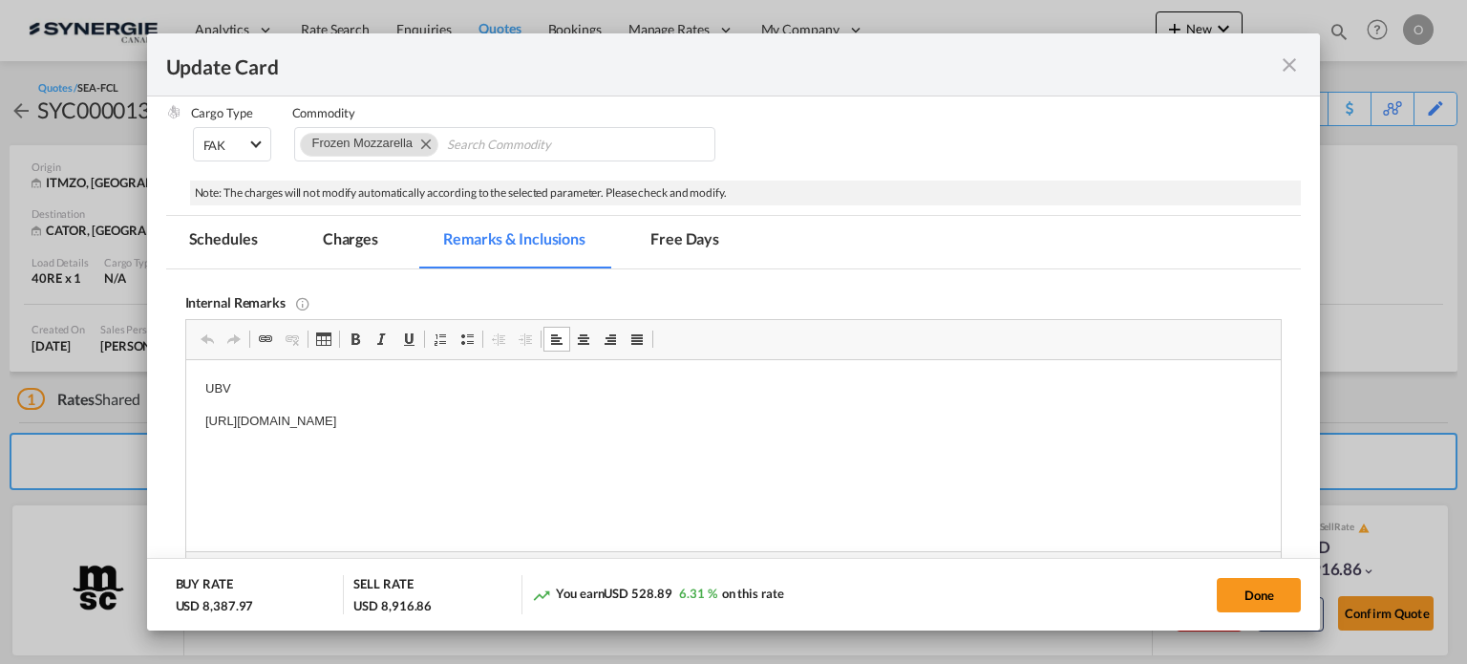
click at [201, 418] on html "UBV [URL][DOMAIN_NAME]" at bounding box center [732, 405] width 1095 height 91
click at [268, 465] on span "Copy" at bounding box center [272, 461] width 59 height 28
copy p "[URL][DOMAIN_NAME]"
